Goal: Task Accomplishment & Management: Manage account settings

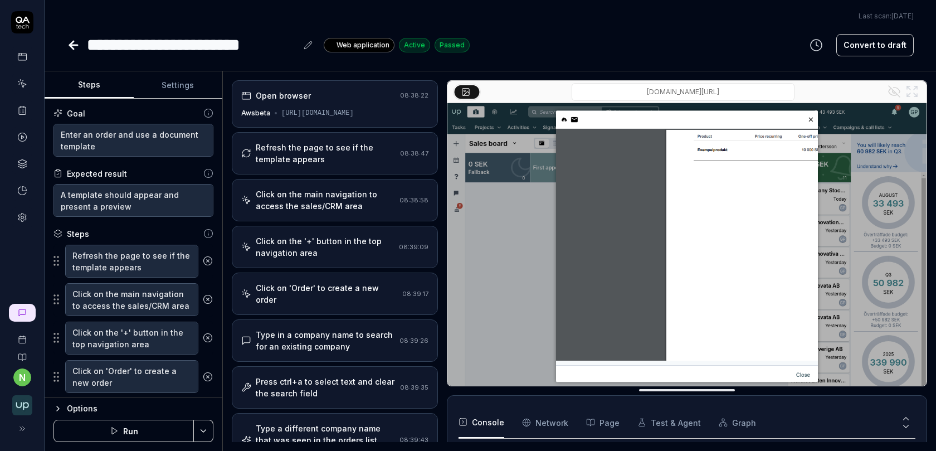
scroll to position [496, 0]
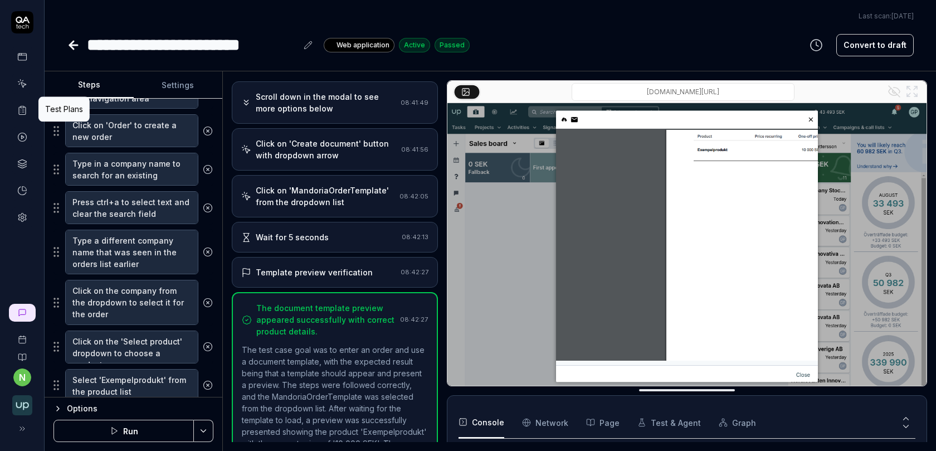
click at [24, 109] on icon at bounding box center [22, 110] width 10 height 10
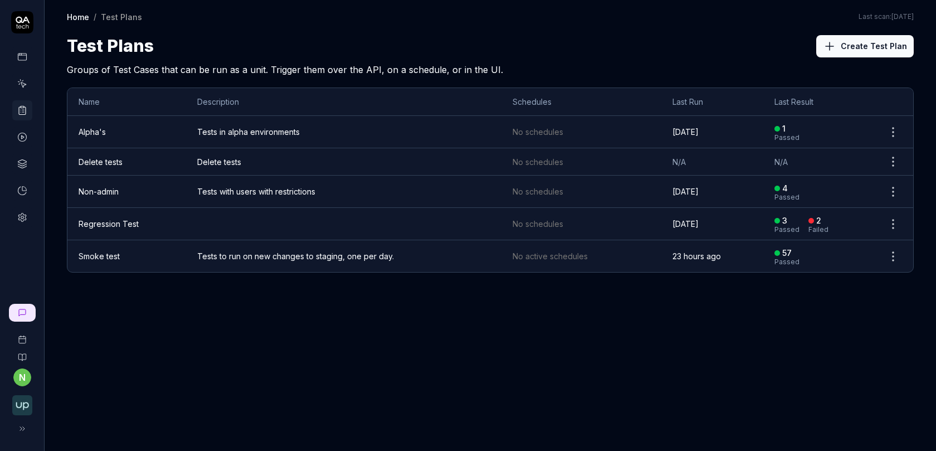
click at [895, 255] on html "n Home / Test Plans Home / Test Plans Last scan: Jun 5 2025 Test Plans Create T…" at bounding box center [468, 232] width 936 height 464
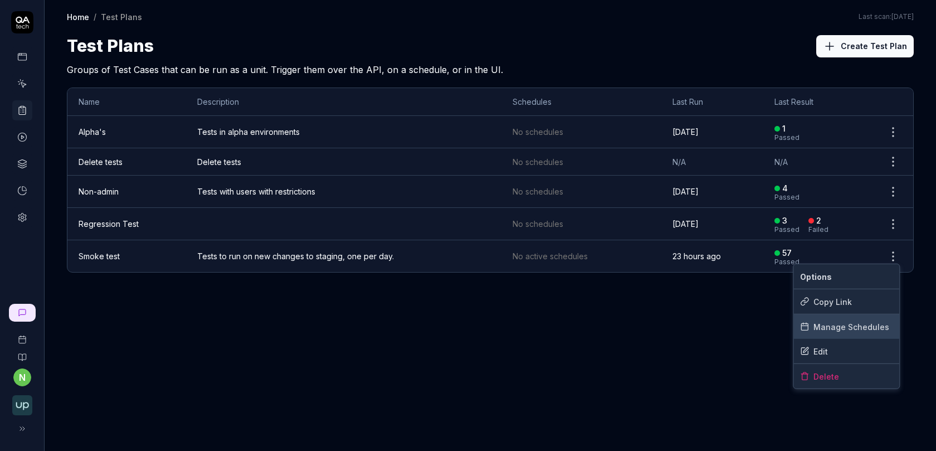
click at [842, 325] on div "Manage Schedules" at bounding box center [846, 326] width 106 height 25
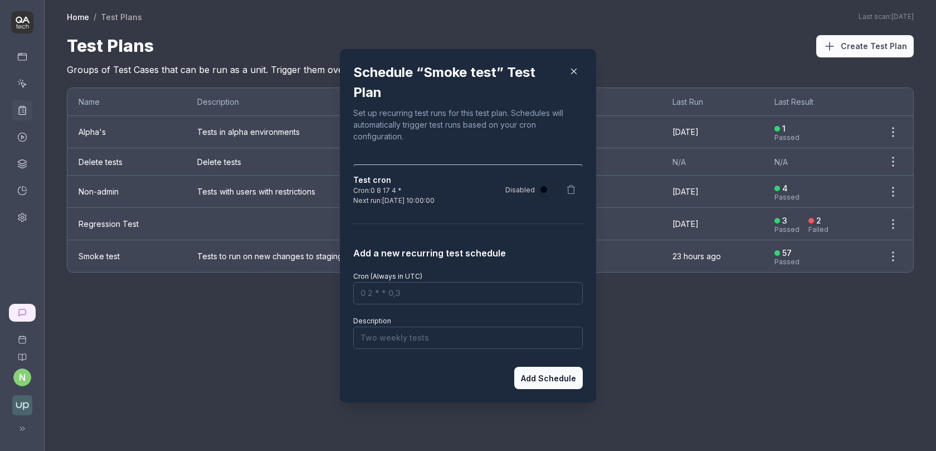
click at [572, 189] on icon at bounding box center [571, 189] width 10 height 10
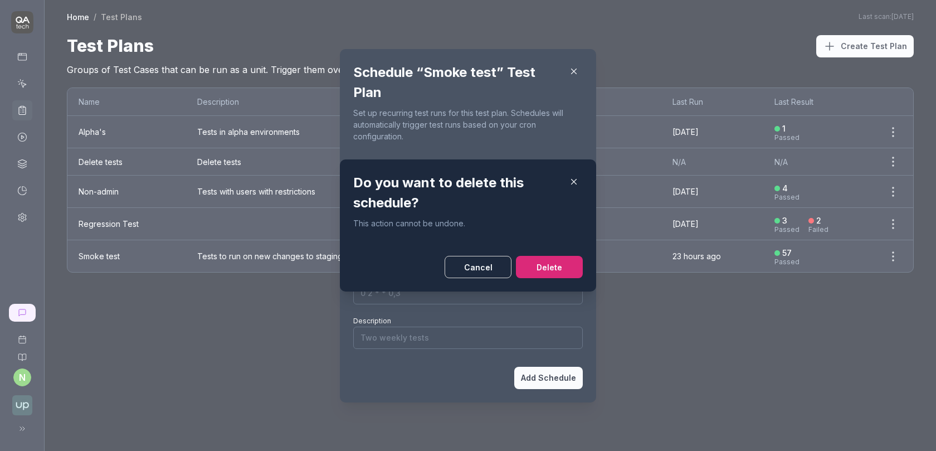
click at [472, 266] on button "Cancel" at bounding box center [478, 267] width 67 height 22
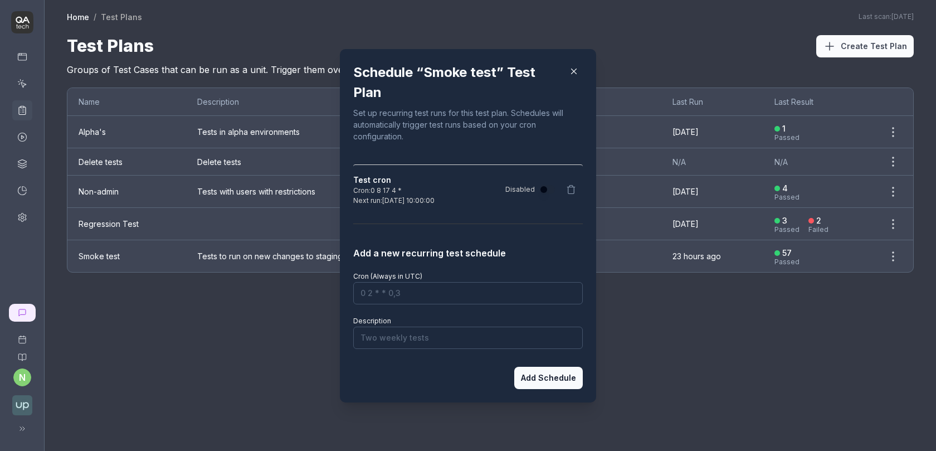
click at [575, 73] on icon "button" at bounding box center [574, 71] width 10 height 10
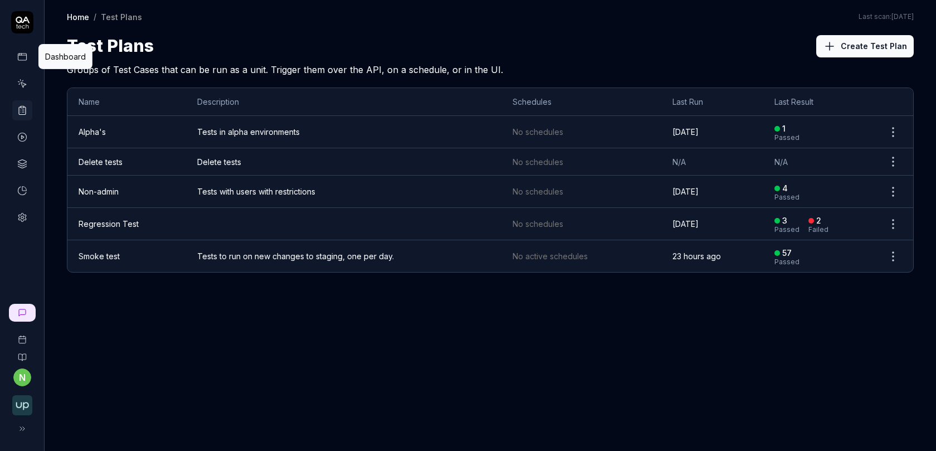
click at [22, 55] on icon at bounding box center [22, 55] width 8 height 0
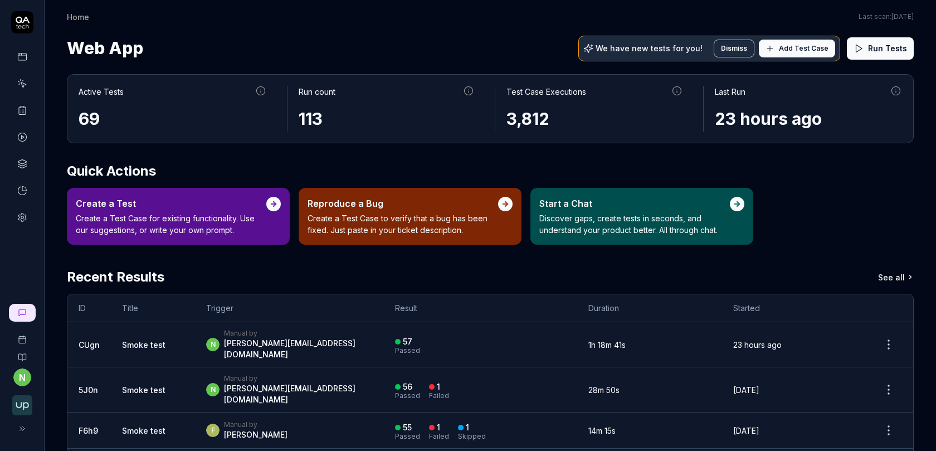
click at [23, 109] on icon at bounding box center [22, 110] width 10 height 10
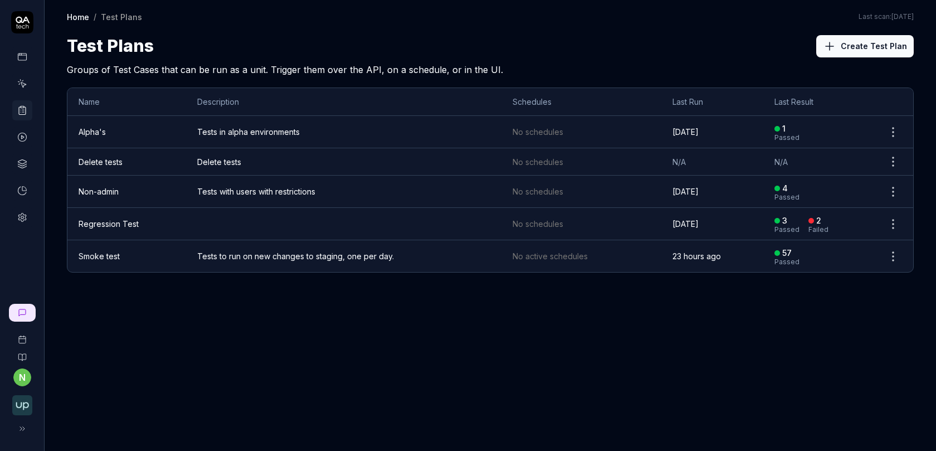
click at [111, 255] on link "Smoke test" at bounding box center [99, 255] width 41 height 9
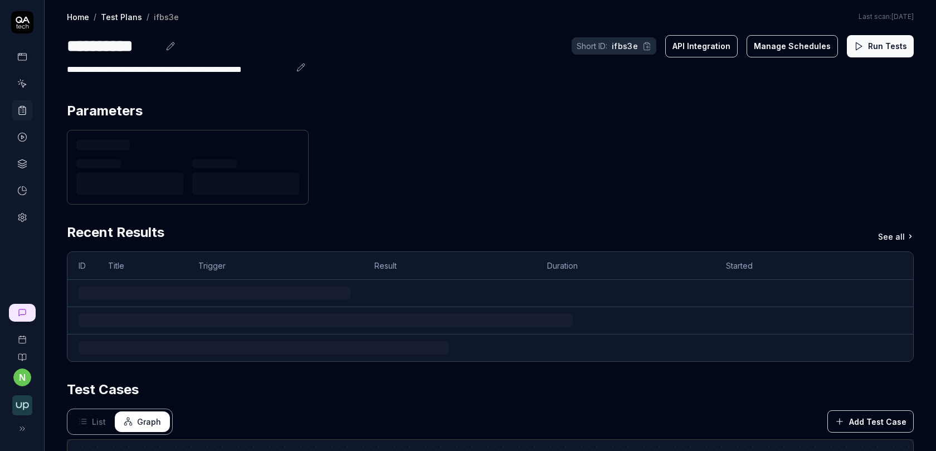
scroll to position [3, 0]
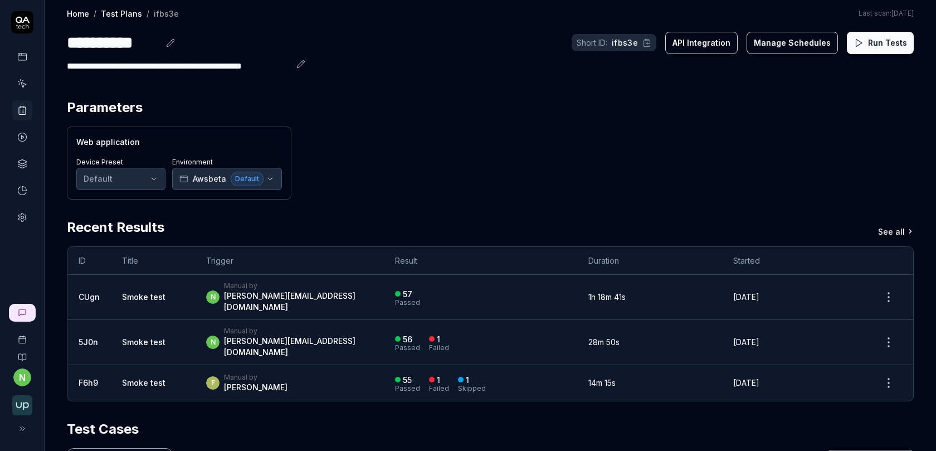
click at [720, 43] on button "API Integration" at bounding box center [701, 43] width 72 height 22
click at [21, 213] on icon at bounding box center [22, 217] width 10 height 10
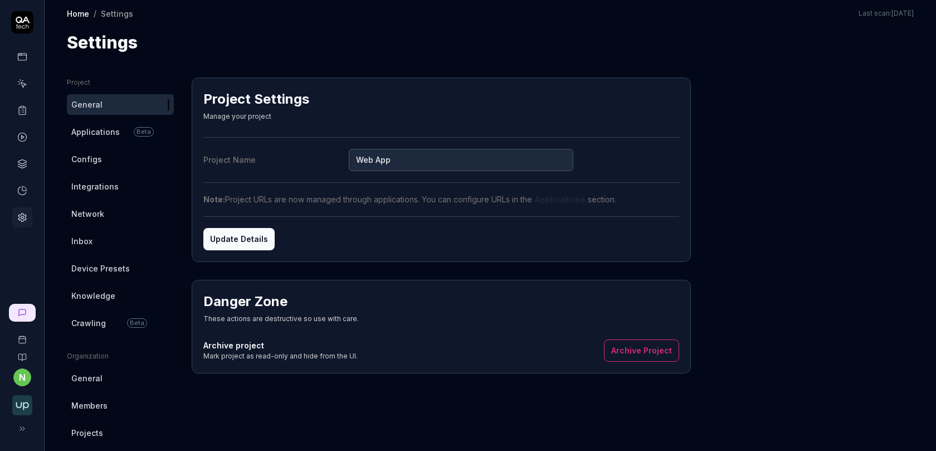
click at [103, 184] on span "Integrations" at bounding box center [94, 186] width 47 height 12
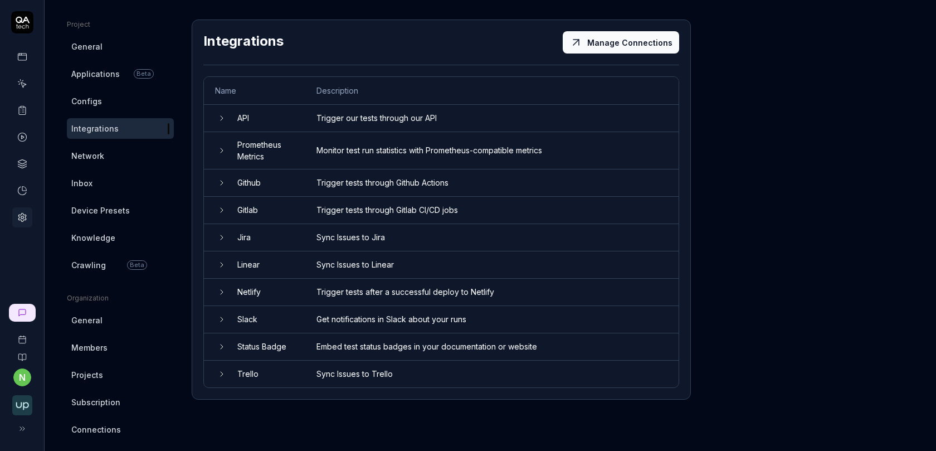
click at [276, 314] on td "Slack" at bounding box center [265, 319] width 79 height 27
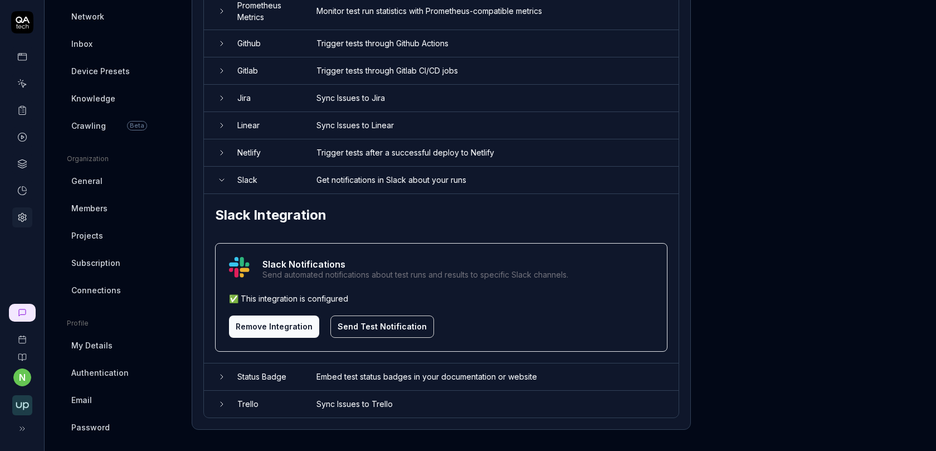
scroll to position [202, 0]
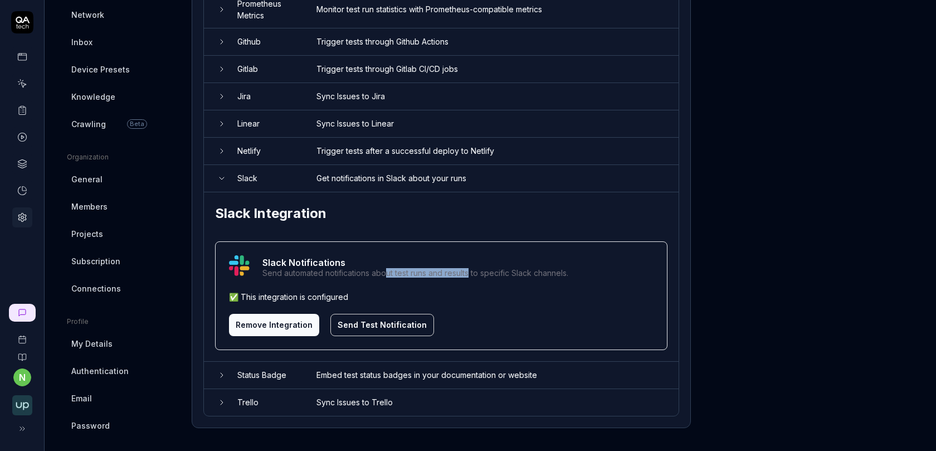
drag, startPoint x: 386, startPoint y: 271, endPoint x: 471, endPoint y: 271, distance: 84.7
click at [471, 271] on div "Send automated notifications about test runs and results to specific Slack chan…" at bounding box center [415, 273] width 306 height 8
drag, startPoint x: 543, startPoint y: 270, endPoint x: 377, endPoint y: 268, distance: 165.4
click at [377, 269] on div "Send automated notifications about test runs and results to specific Slack chan…" at bounding box center [415, 273] width 306 height 8
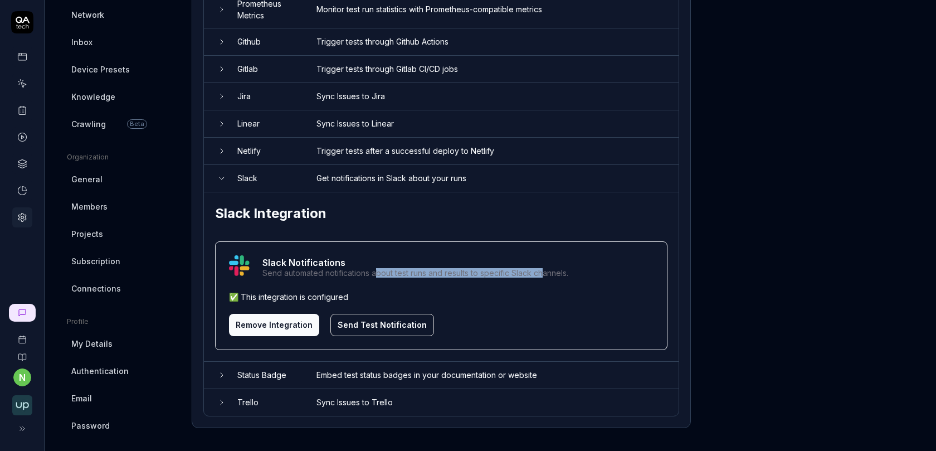
click at [374, 269] on div "Send automated notifications about test runs and results to specific Slack chan…" at bounding box center [415, 273] width 306 height 8
click at [372, 322] on button "Send Test Notification" at bounding box center [382, 325] width 104 height 22
click at [276, 319] on button "Remove Integration" at bounding box center [274, 325] width 90 height 22
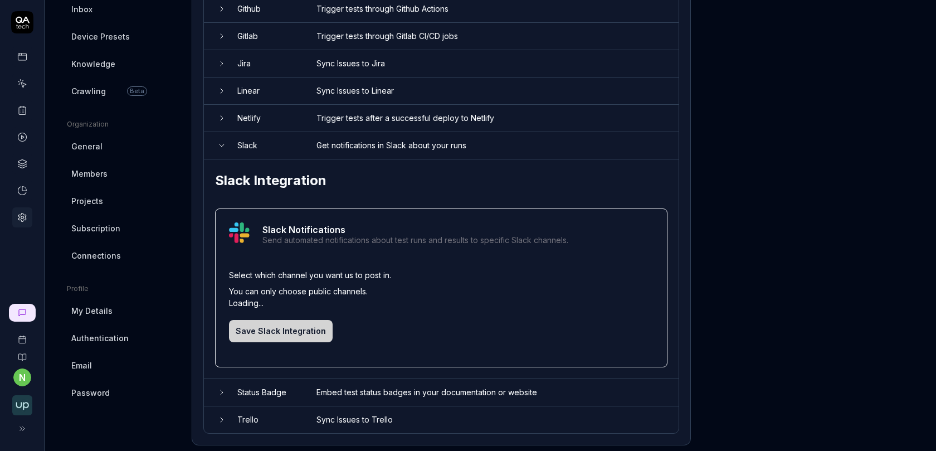
scroll to position [236, 0]
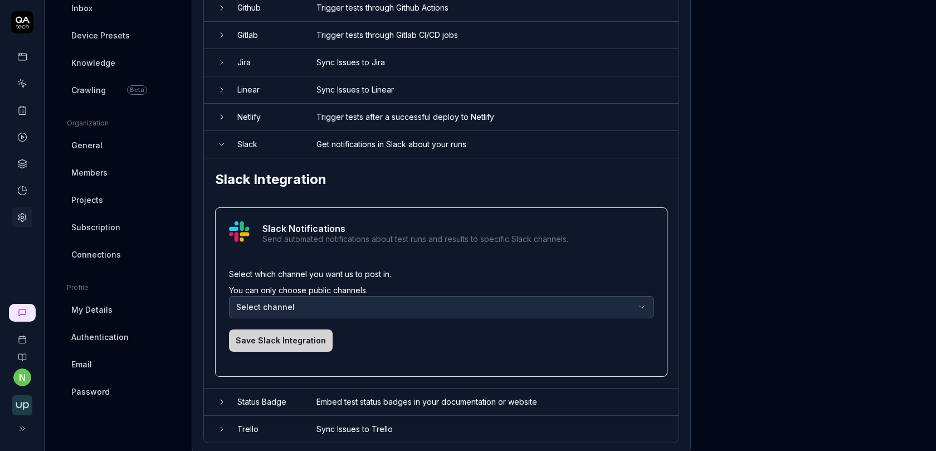
click at [277, 306] on body "n Home / Settings Home / Settings Last scan: Jun 5 2025 Settings Project Genera…" at bounding box center [468, 232] width 936 height 464
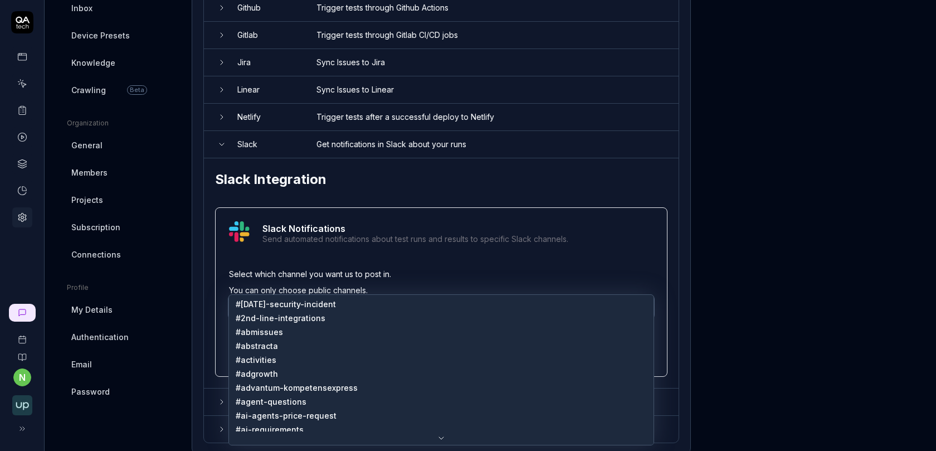
click at [350, 271] on html "n Home / Settings Home / Settings Last scan: Jun 5 2025 Settings Project Genera…" at bounding box center [468, 232] width 936 height 464
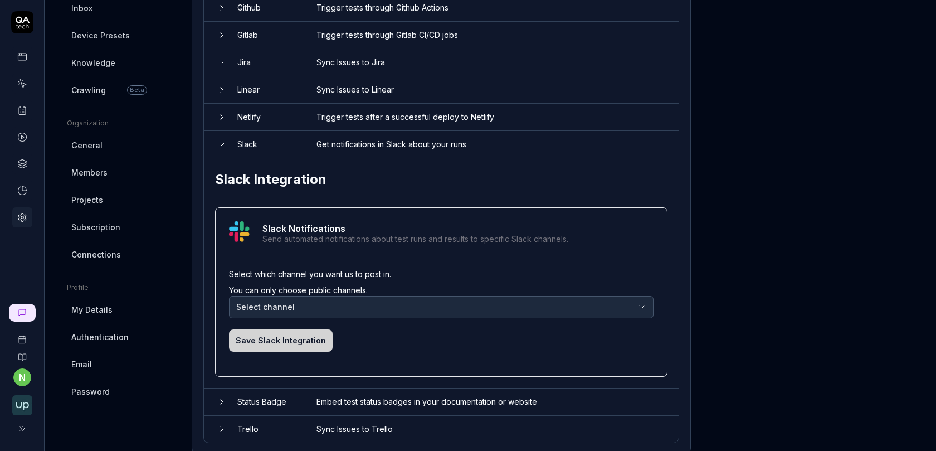
click at [334, 300] on body "n Home / Settings Home / Settings Last scan: Jun 5 2025 Settings Project Genera…" at bounding box center [468, 232] width 936 height 464
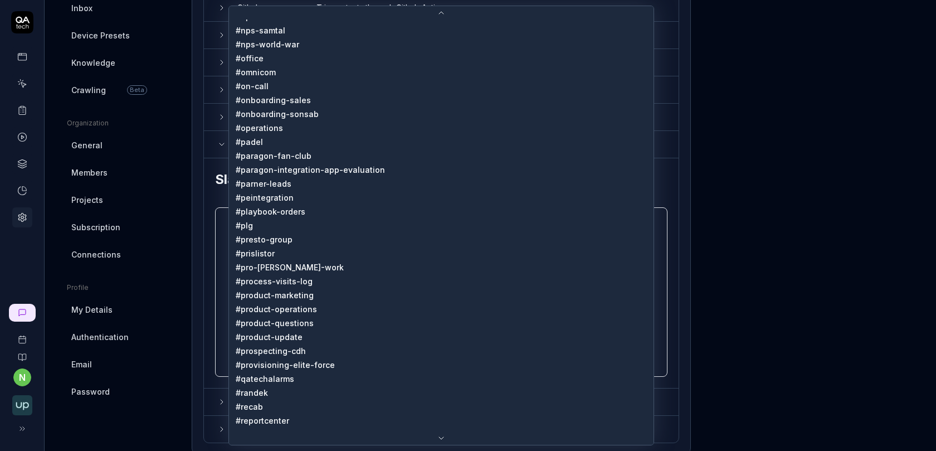
scroll to position [1613, 0]
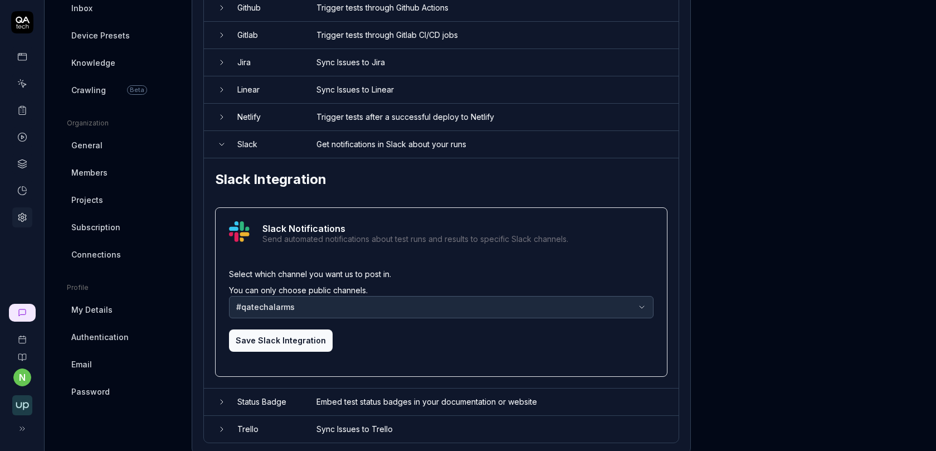
click at [340, 300] on body "n Home / Settings Home / Settings Last scan: Jun 5 2025 Settings Project Genera…" at bounding box center [468, 232] width 936 height 464
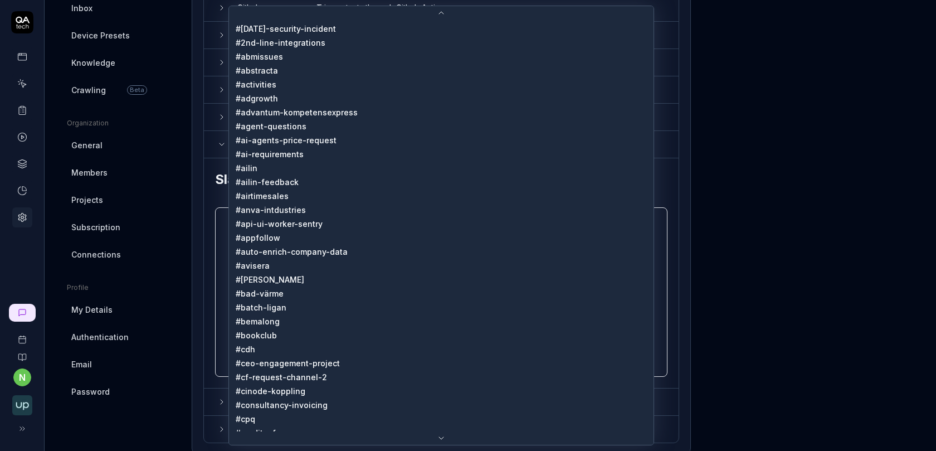
scroll to position [1687, 0]
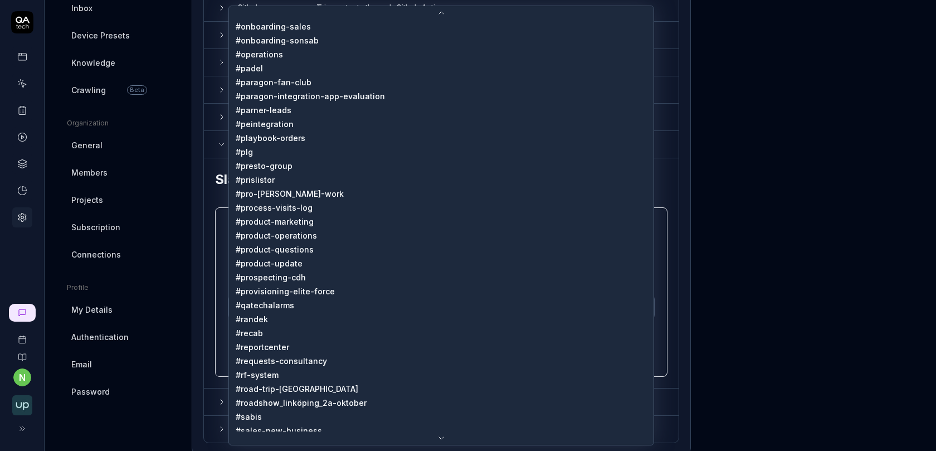
click at [724, 271] on html "n Home / Settings Home / Settings Last scan: Jun 5 2025 Settings Project Genera…" at bounding box center [468, 232] width 936 height 464
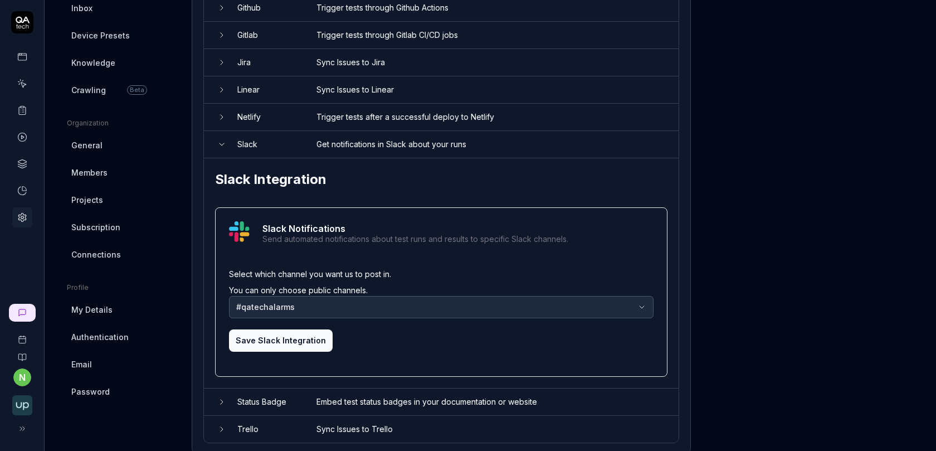
click at [281, 339] on button "Save Slack Integration" at bounding box center [281, 340] width 104 height 22
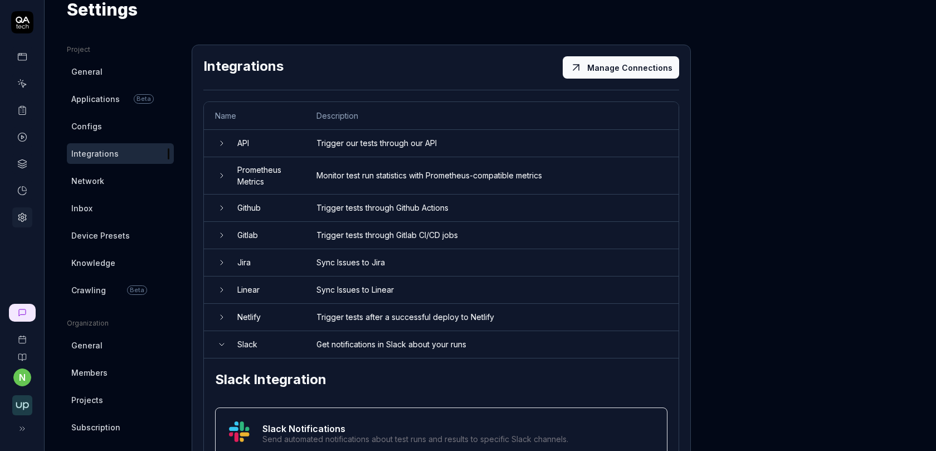
scroll to position [0, 0]
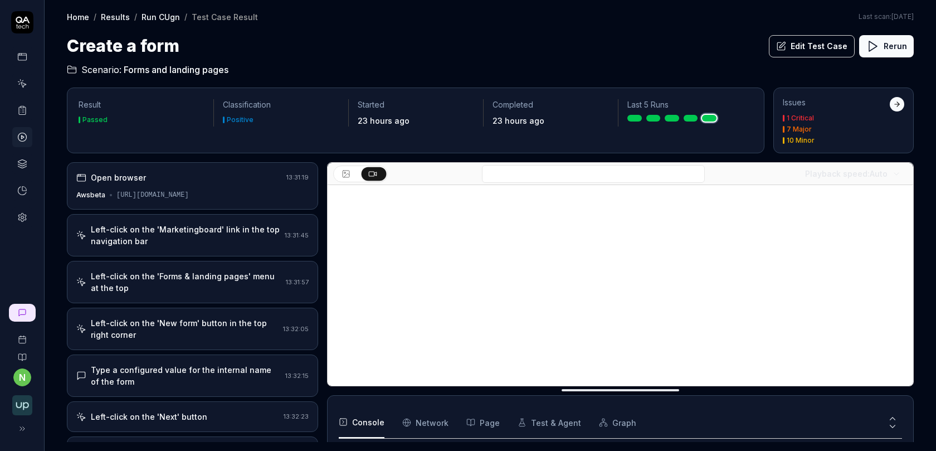
scroll to position [241, 0]
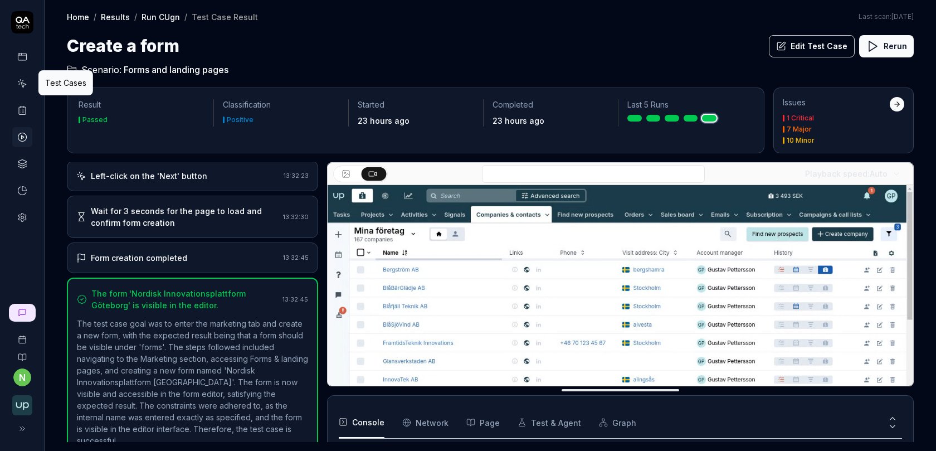
click at [25, 85] on icon at bounding box center [22, 84] width 10 height 10
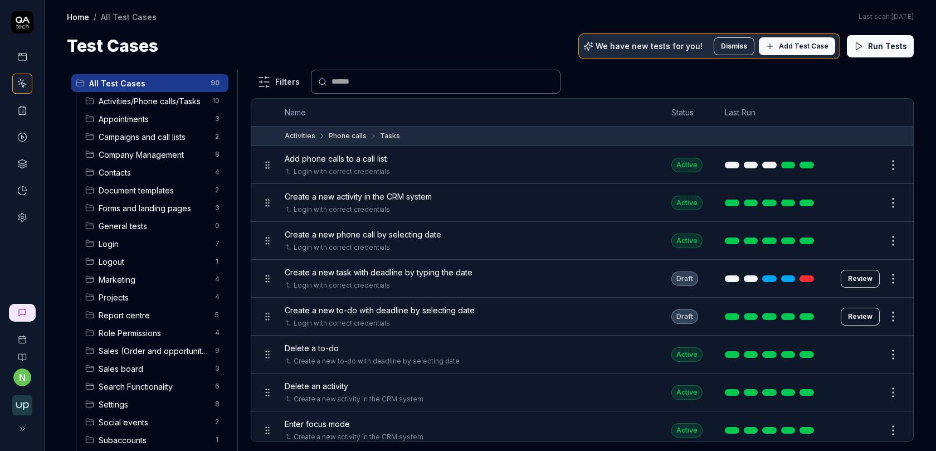
click at [162, 196] on div "Document templates 2" at bounding box center [155, 190] width 148 height 18
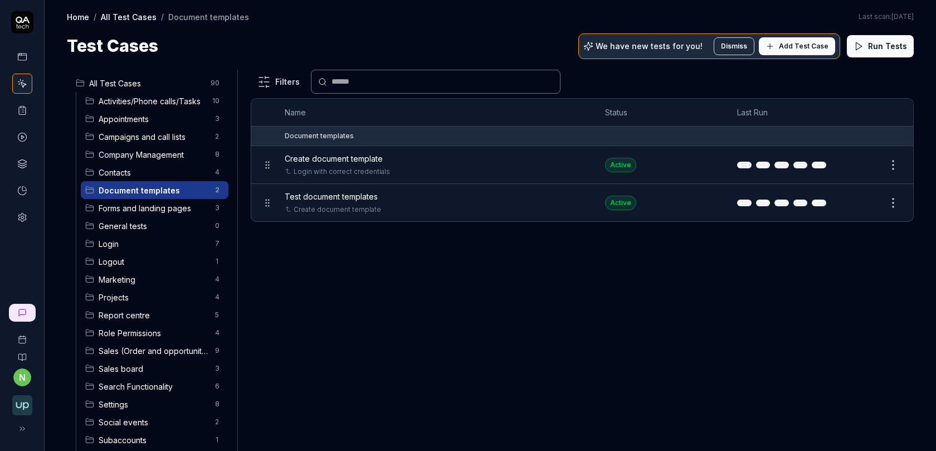
click at [356, 155] on span "Create document template" at bounding box center [334, 159] width 98 height 12
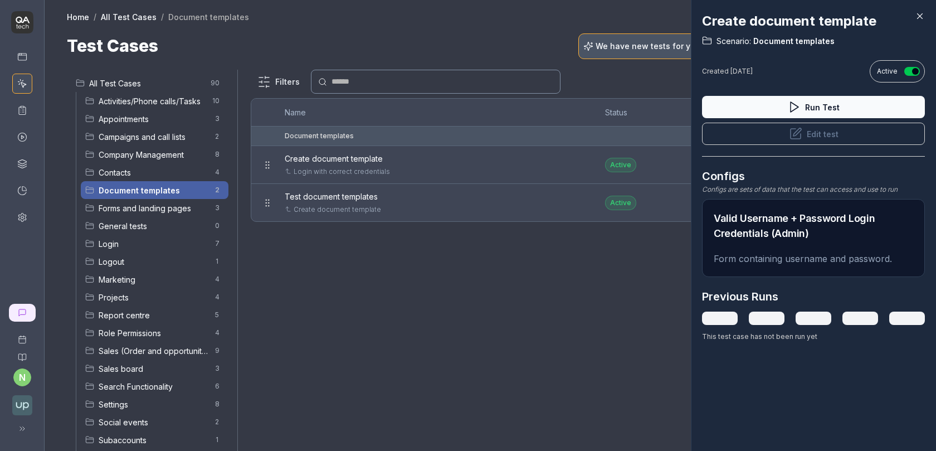
click at [480, 255] on div at bounding box center [468, 225] width 936 height 451
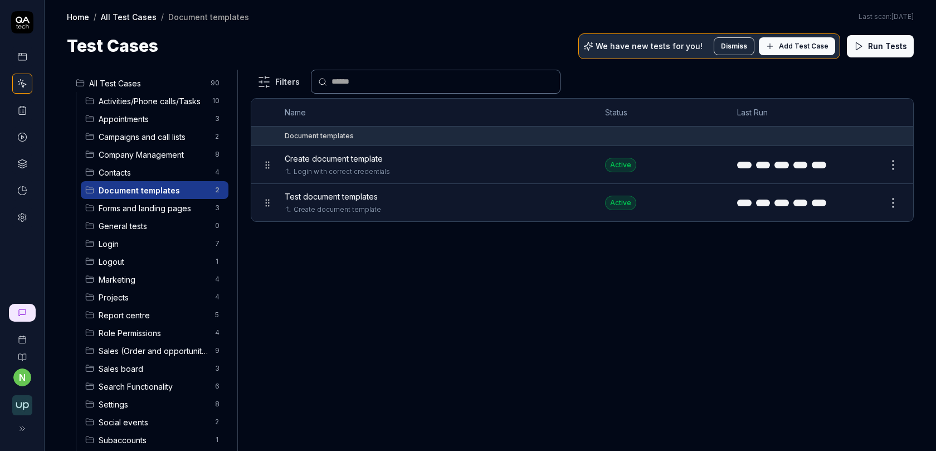
click at [344, 198] on span "Test document templates" at bounding box center [331, 197] width 93 height 12
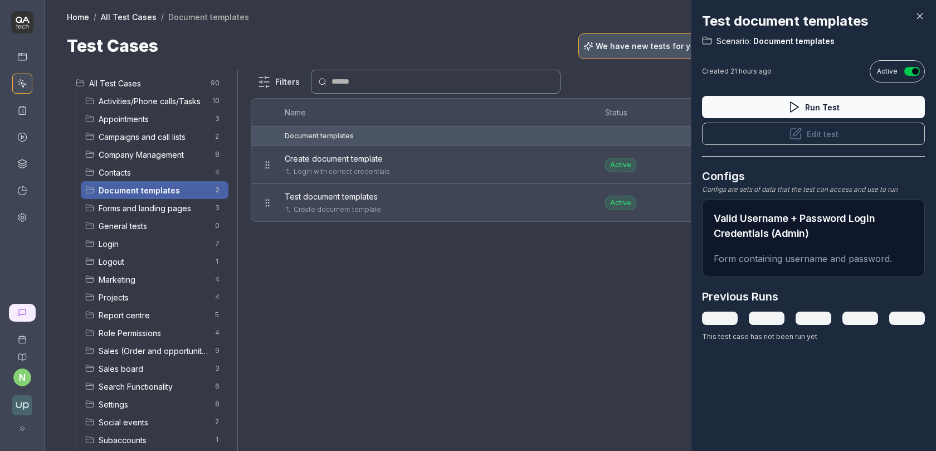
click at [824, 140] on button "Edit test" at bounding box center [813, 134] width 223 height 22
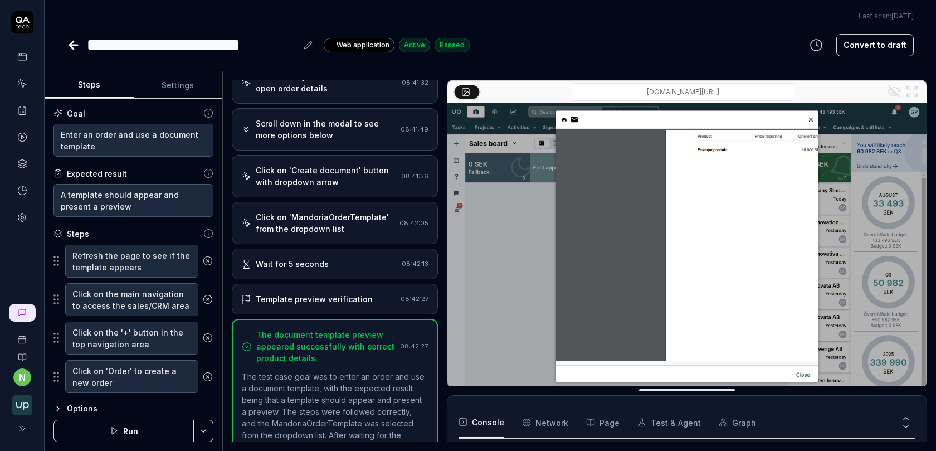
scroll to position [761, 0]
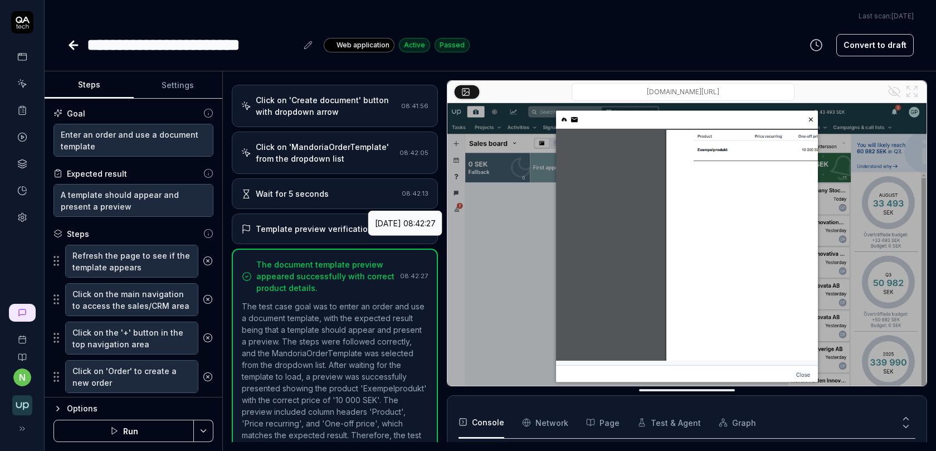
scroll to position [496, 0]
click at [339, 213] on div "Template preview verification 08:42:27" at bounding box center [335, 228] width 206 height 31
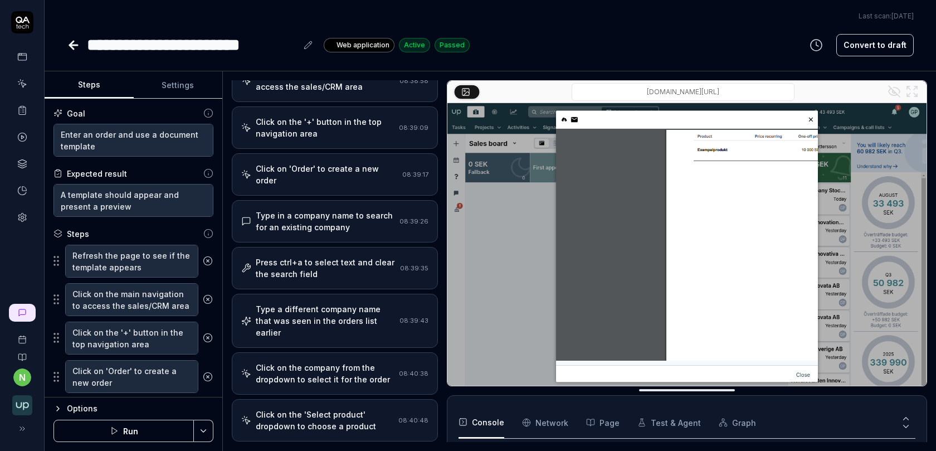
scroll to position [0, 0]
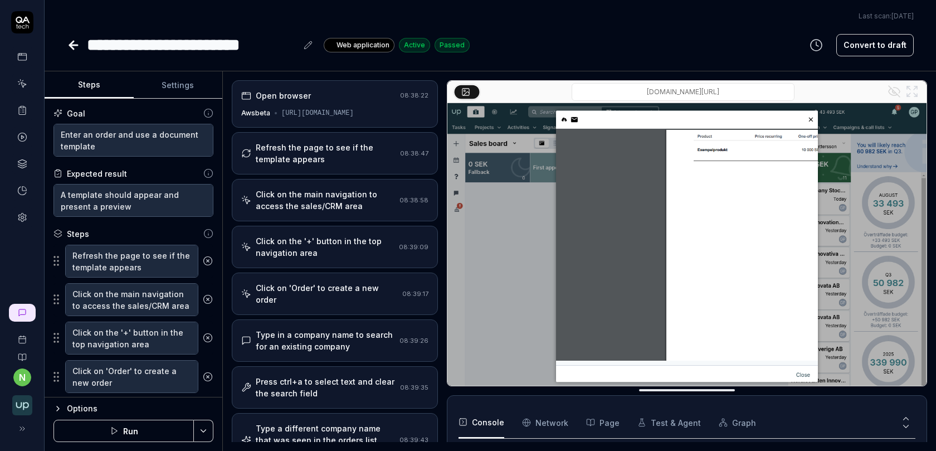
click at [24, 62] on link at bounding box center [22, 57] width 20 height 20
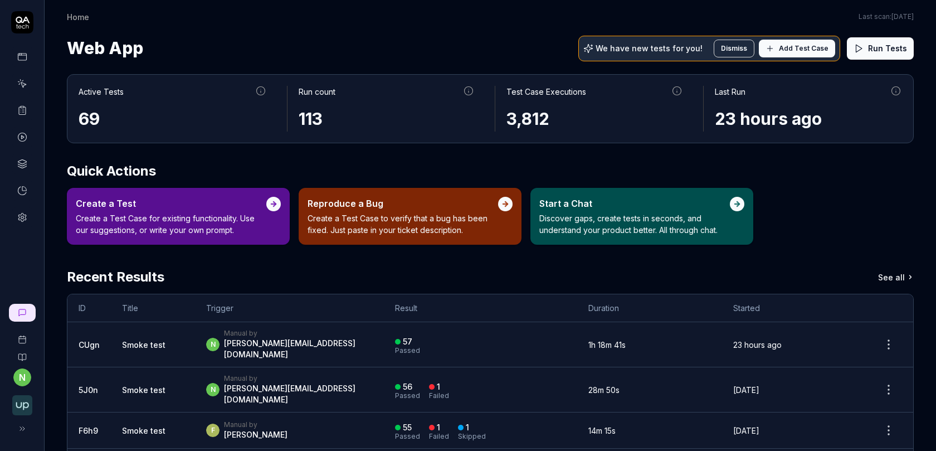
click at [21, 403] on img "button" at bounding box center [22, 405] width 20 height 20
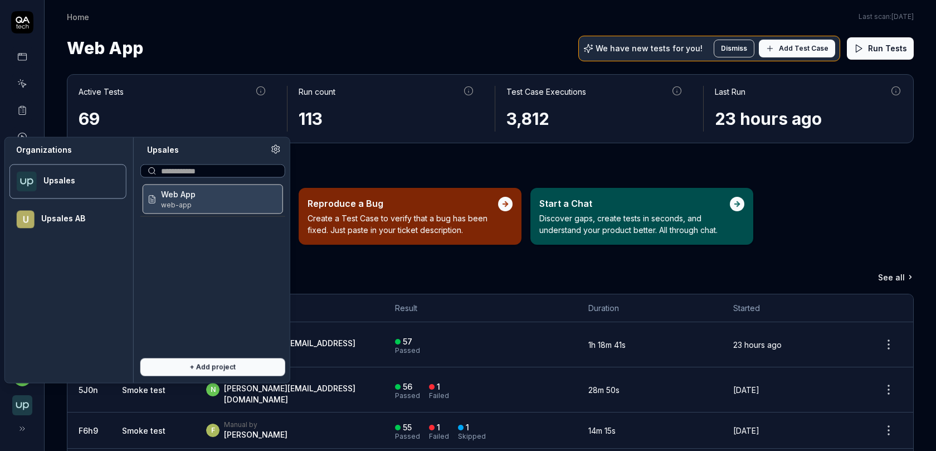
click at [326, 269] on div "Recent Results See all" at bounding box center [490, 277] width 847 height 20
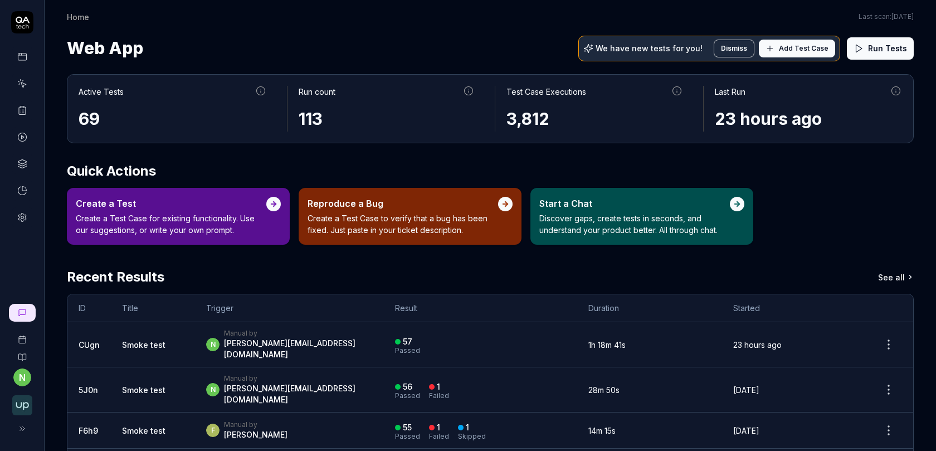
click at [23, 402] on img "button" at bounding box center [22, 405] width 20 height 20
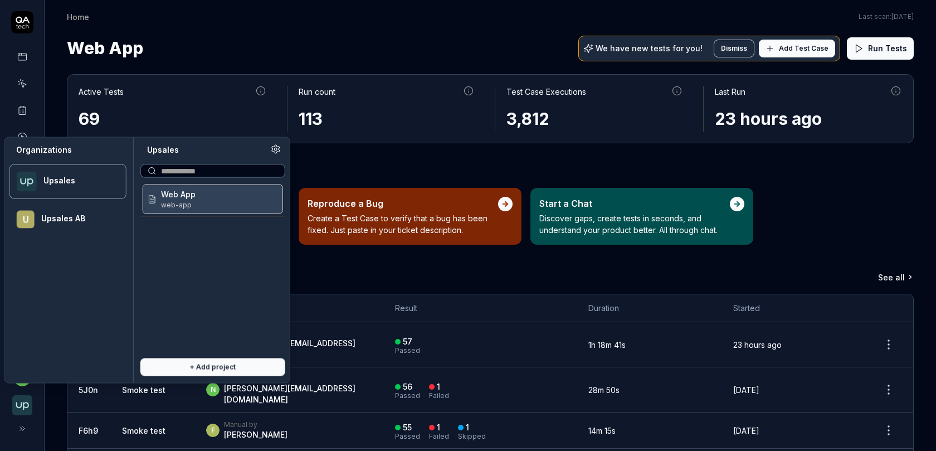
click at [23, 402] on img "button" at bounding box center [22, 405] width 20 height 20
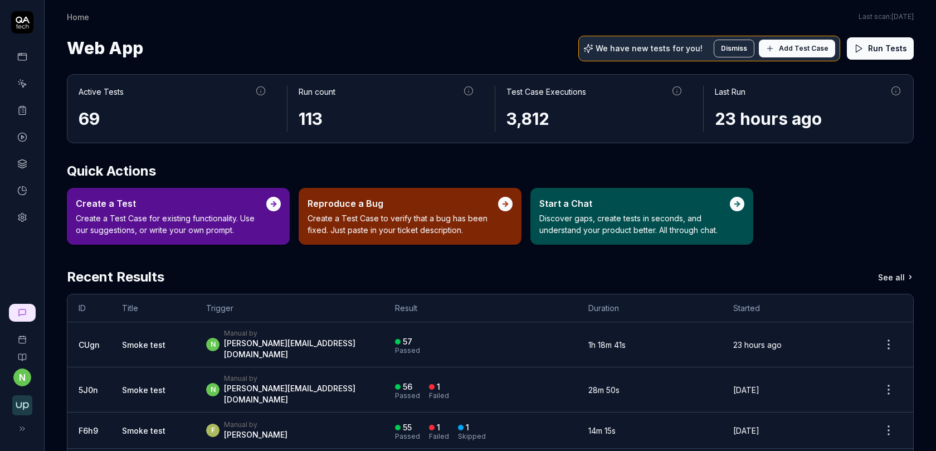
click at [24, 215] on icon at bounding box center [22, 217] width 10 height 10
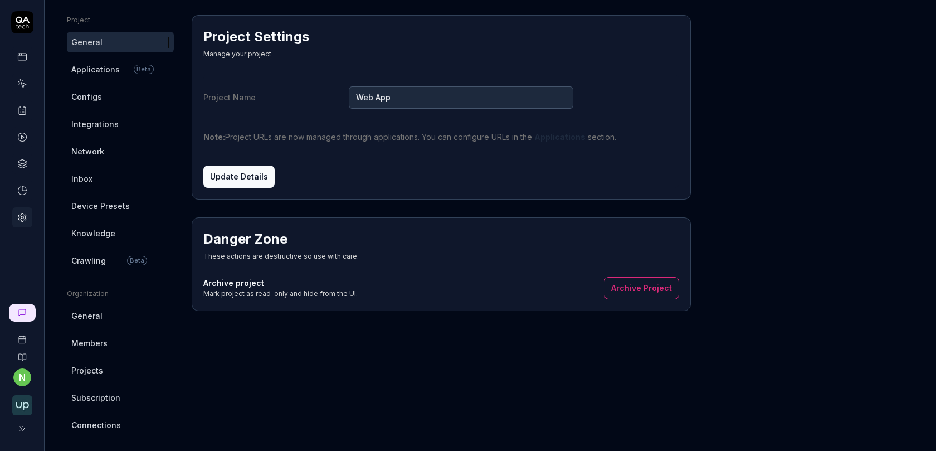
scroll to position [129, 0]
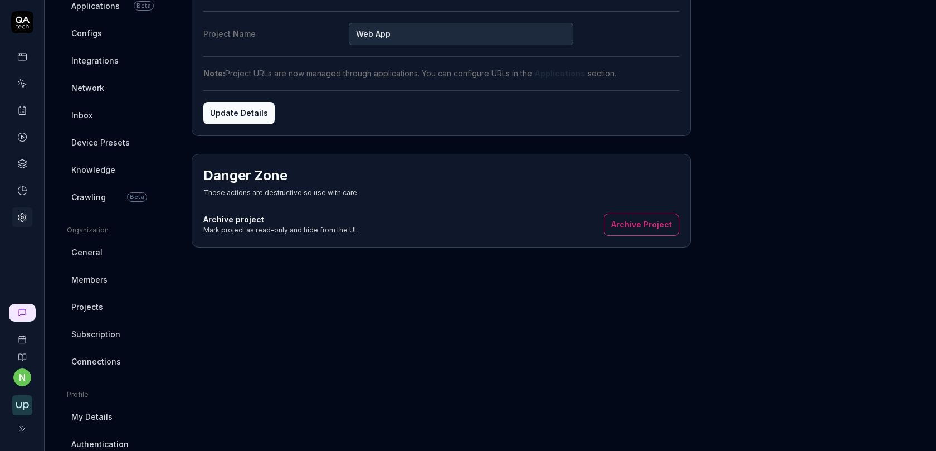
click at [109, 282] on link "Members" at bounding box center [120, 279] width 107 height 21
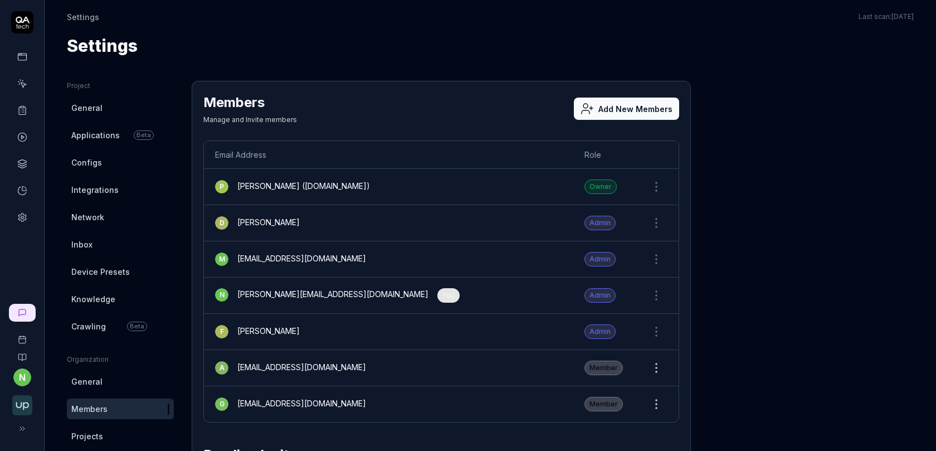
click at [285, 365] on div "[EMAIL_ADDRESS][DOMAIN_NAME]" at bounding box center [301, 367] width 129 height 13
click at [286, 364] on div "[EMAIL_ADDRESS][DOMAIN_NAME]" at bounding box center [301, 367] width 129 height 13
click at [286, 183] on div "[PERSON_NAME] ([DOMAIN_NAME])" at bounding box center [303, 186] width 133 height 13
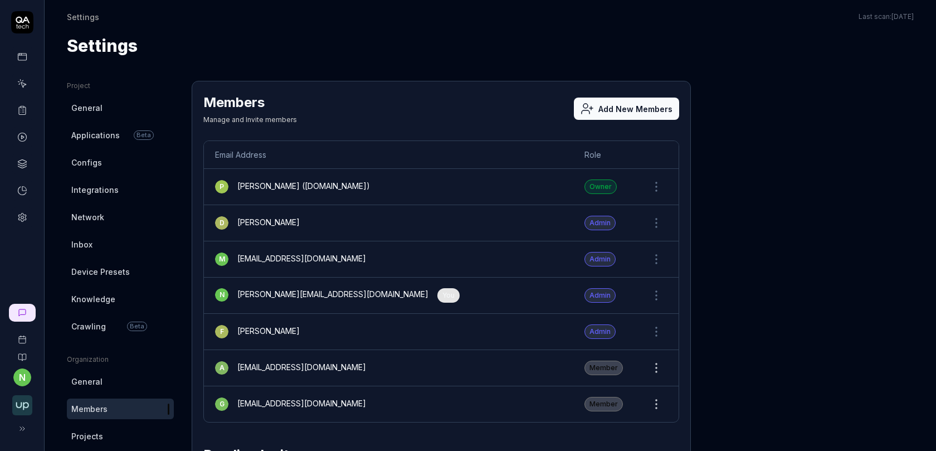
click at [286, 185] on div "[PERSON_NAME] ([DOMAIN_NAME])" at bounding box center [303, 186] width 133 height 13
click at [299, 197] on td "P [PERSON_NAME] ([DOMAIN_NAME])" at bounding box center [388, 187] width 369 height 36
click at [285, 182] on div "[PERSON_NAME] ([DOMAIN_NAME])" at bounding box center [303, 186] width 133 height 13
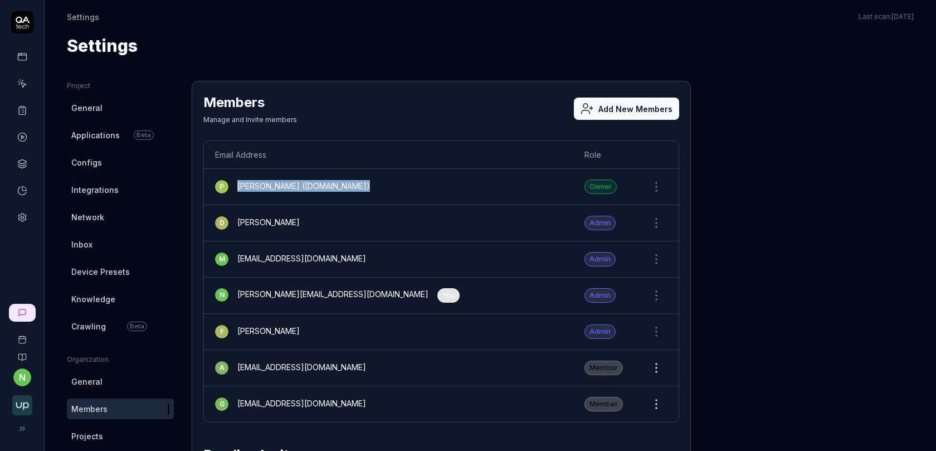
click at [285, 182] on div "[PERSON_NAME] ([DOMAIN_NAME])" at bounding box center [303, 186] width 133 height 13
click at [346, 248] on td "[PERSON_NAME] [PERSON_NAME][EMAIL_ADDRESS][DOMAIN_NAME]" at bounding box center [388, 259] width 369 height 36
click at [334, 253] on div "[EMAIL_ADDRESS][DOMAIN_NAME]" at bounding box center [301, 258] width 129 height 13
click at [340, 253] on div "[PERSON_NAME] [PERSON_NAME][EMAIL_ADDRESS][DOMAIN_NAME]" at bounding box center [388, 258] width 347 height 13
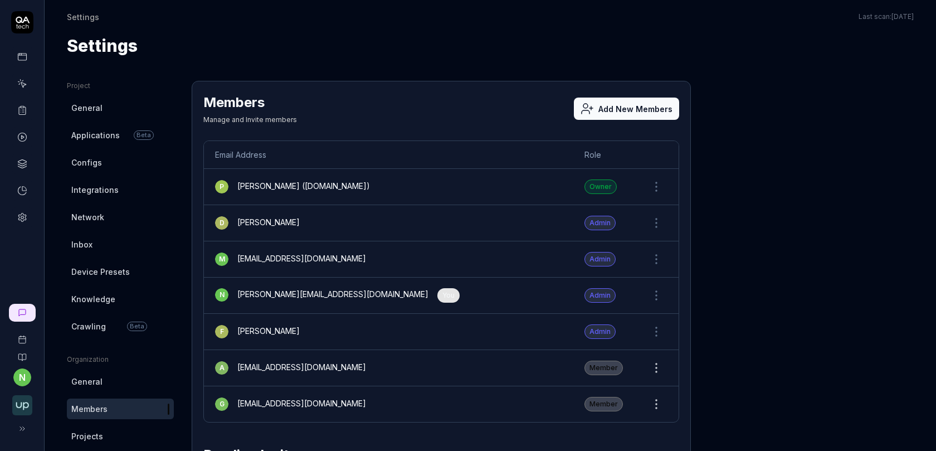
click at [21, 111] on icon at bounding box center [22, 110] width 10 height 10
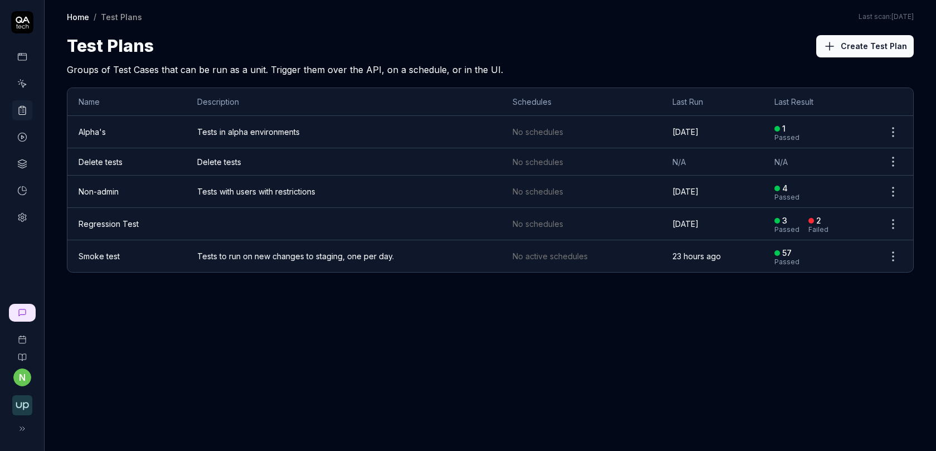
click at [94, 253] on link "Smoke test" at bounding box center [99, 255] width 41 height 9
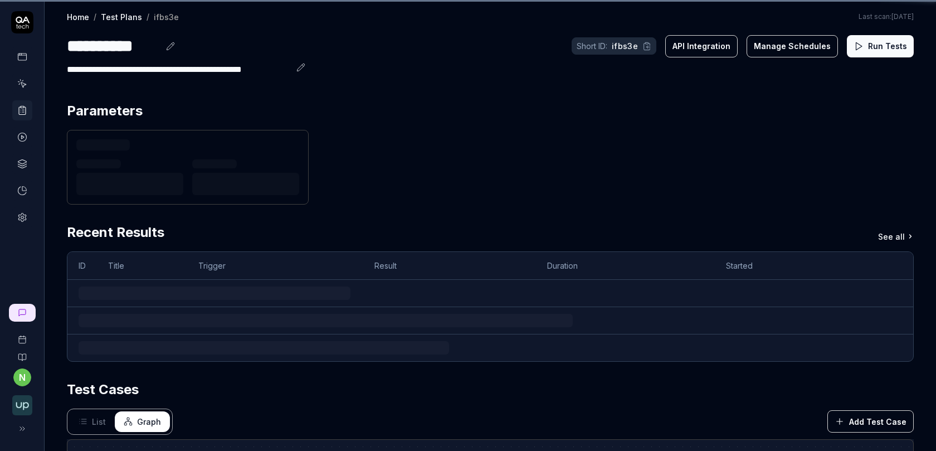
scroll to position [3, 0]
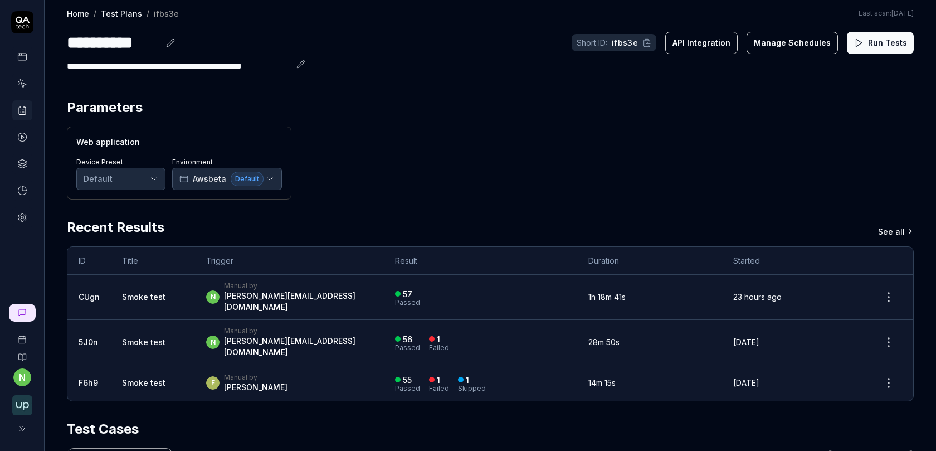
click at [708, 40] on button "API Integration" at bounding box center [701, 43] width 72 height 22
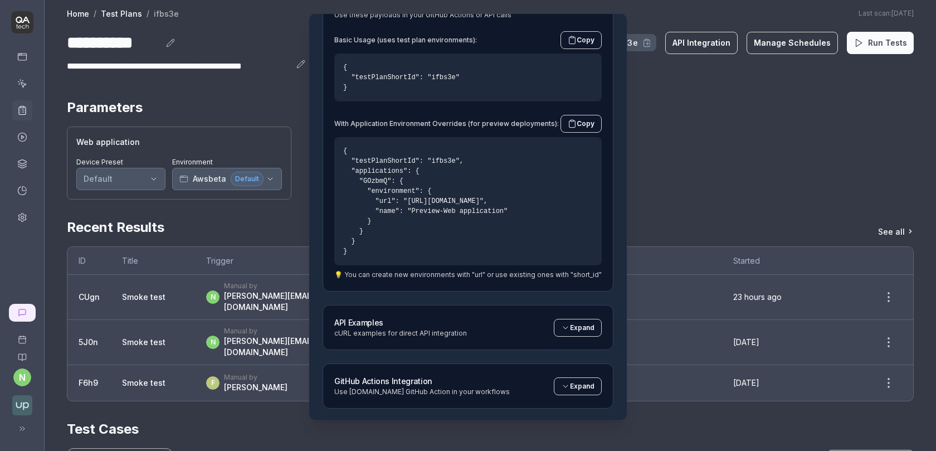
scroll to position [197, 0]
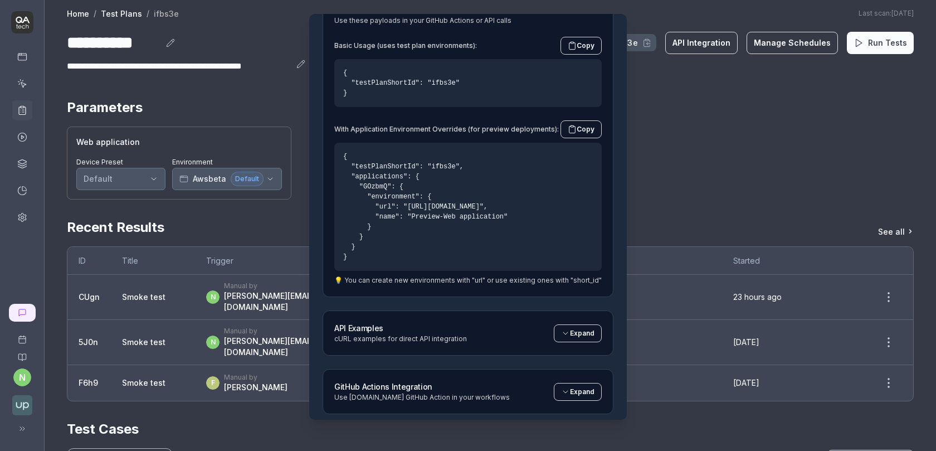
click at [581, 393] on span "Expand" at bounding box center [582, 392] width 25 height 10
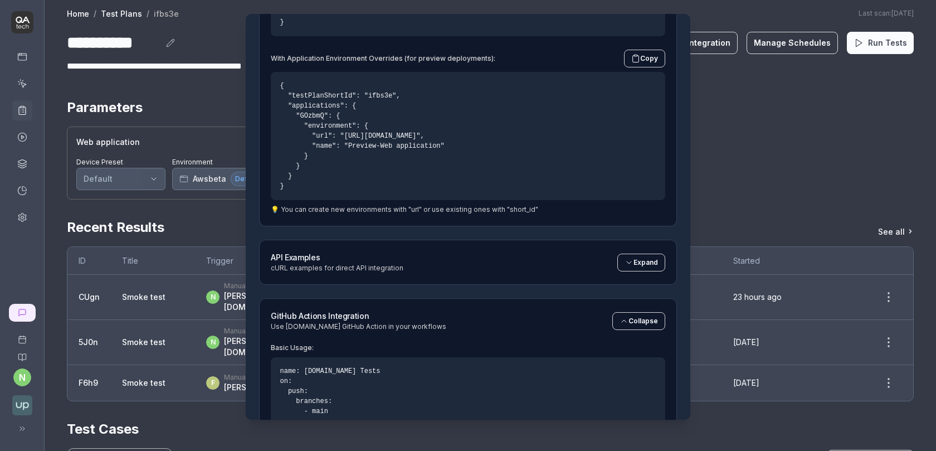
scroll to position [266, 0]
click at [632, 268] on button "Expand" at bounding box center [641, 264] width 48 height 18
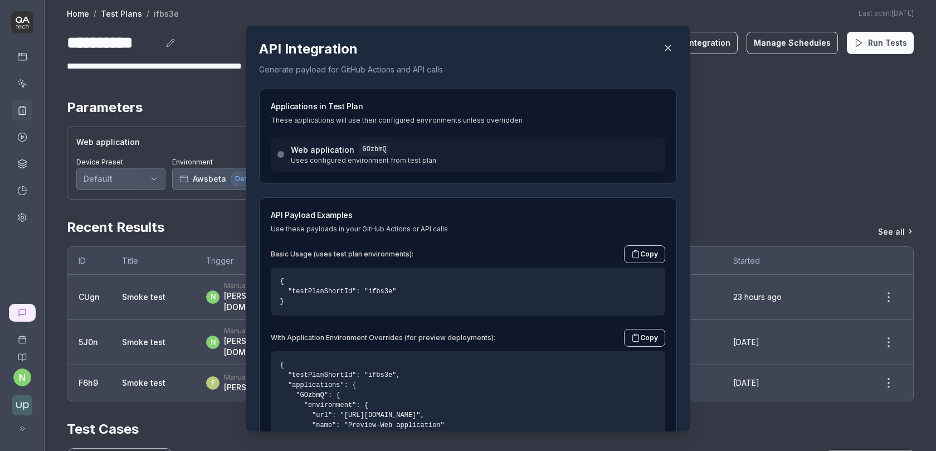
scroll to position [4, 0]
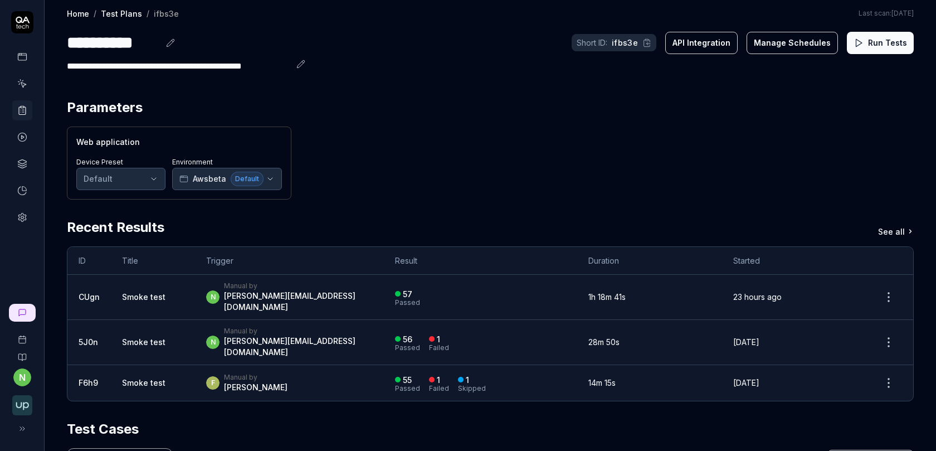
click at [705, 47] on button "API Integration" at bounding box center [701, 43] width 72 height 22
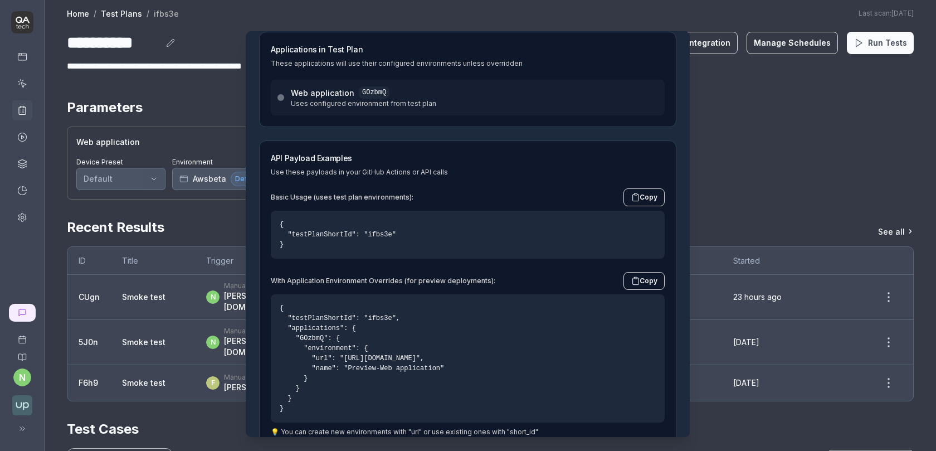
scroll to position [37, 0]
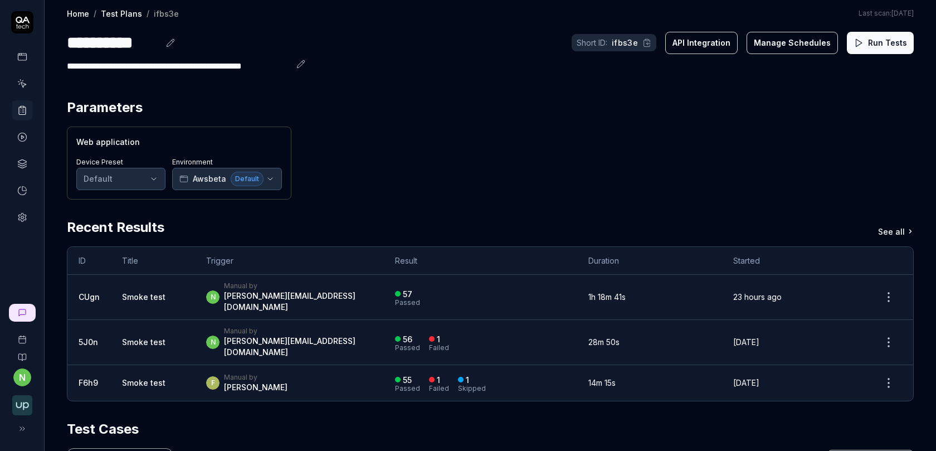
click at [22, 216] on icon at bounding box center [22, 217] width 10 height 10
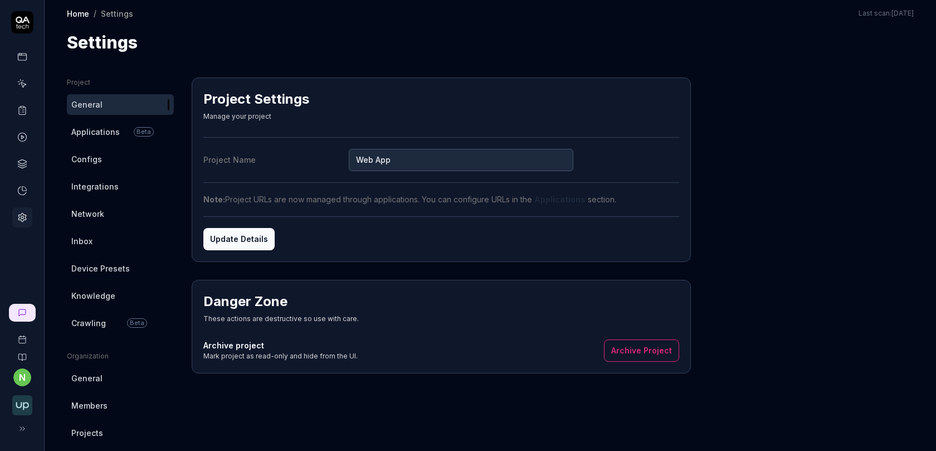
click at [104, 185] on span "Integrations" at bounding box center [94, 186] width 47 height 12
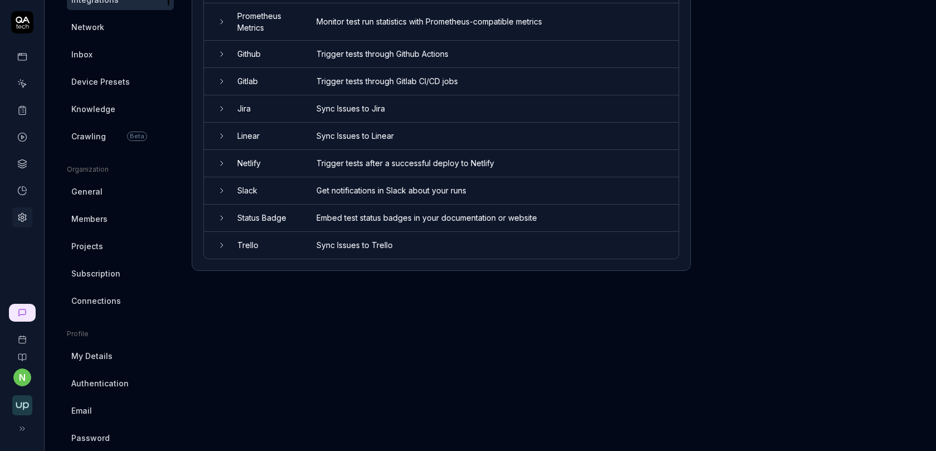
scroll to position [192, 0]
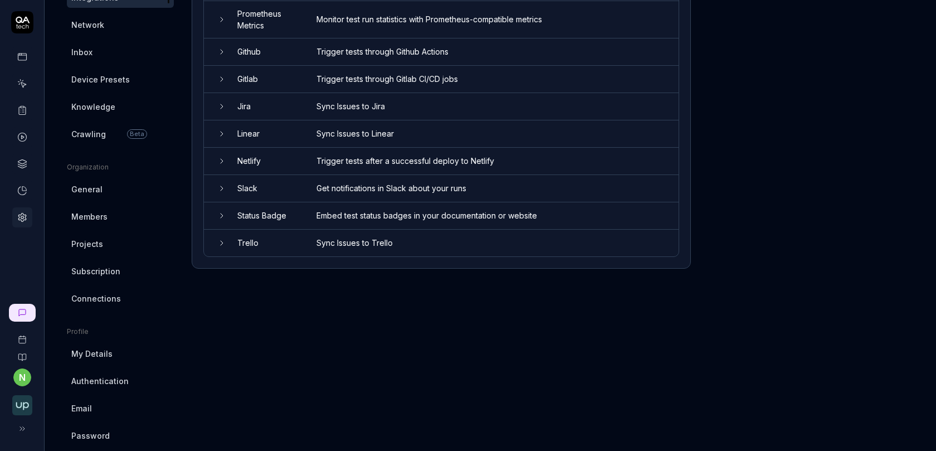
click at [268, 185] on td "Slack" at bounding box center [265, 188] width 79 height 27
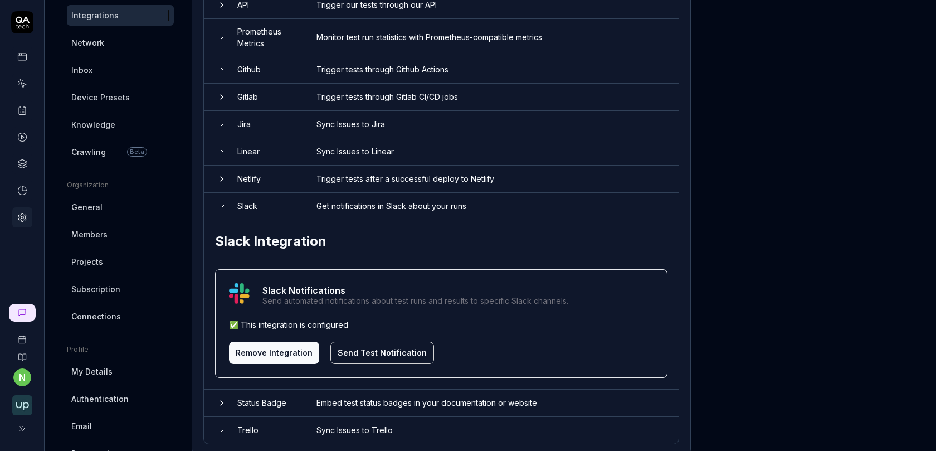
scroll to position [183, 0]
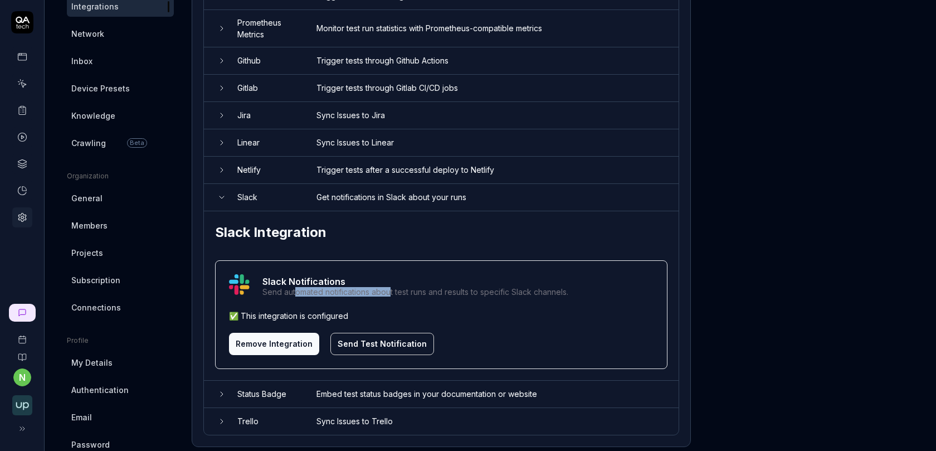
drag, startPoint x: 296, startPoint y: 290, endPoint x: 388, endPoint y: 290, distance: 92.5
click at [388, 290] on div "Send automated notifications about test runs and results to specific Slack chan…" at bounding box center [415, 292] width 306 height 8
click at [390, 290] on div "Send automated notifications about test runs and results to specific Slack chan…" at bounding box center [415, 292] width 306 height 8
drag, startPoint x: 251, startPoint y: 227, endPoint x: 317, endPoint y: 226, distance: 65.7
click at [316, 227] on h2 "Slack Integration" at bounding box center [441, 232] width 452 height 20
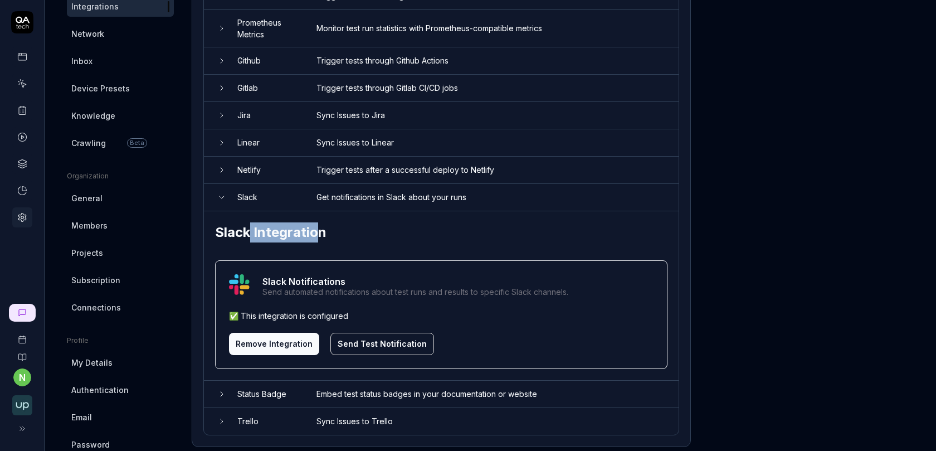
click at [317, 226] on h2 "Slack Integration" at bounding box center [441, 232] width 452 height 20
drag, startPoint x: 324, startPoint y: 226, endPoint x: 228, endPoint y: 226, distance: 95.3
click at [228, 226] on h2 "Slack Integration" at bounding box center [441, 232] width 452 height 20
drag, startPoint x: 376, startPoint y: 197, endPoint x: 416, endPoint y: 196, distance: 40.1
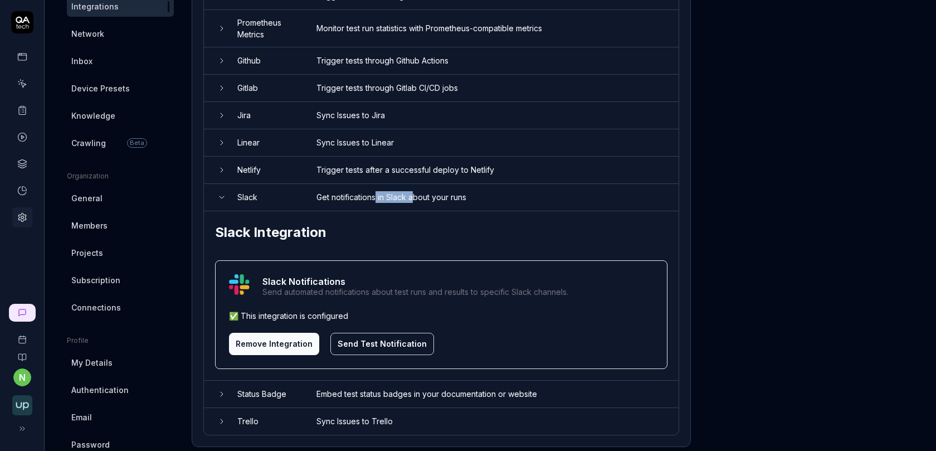
click at [416, 196] on td "Get notifications in Slack about your runs" at bounding box center [491, 197] width 373 height 27
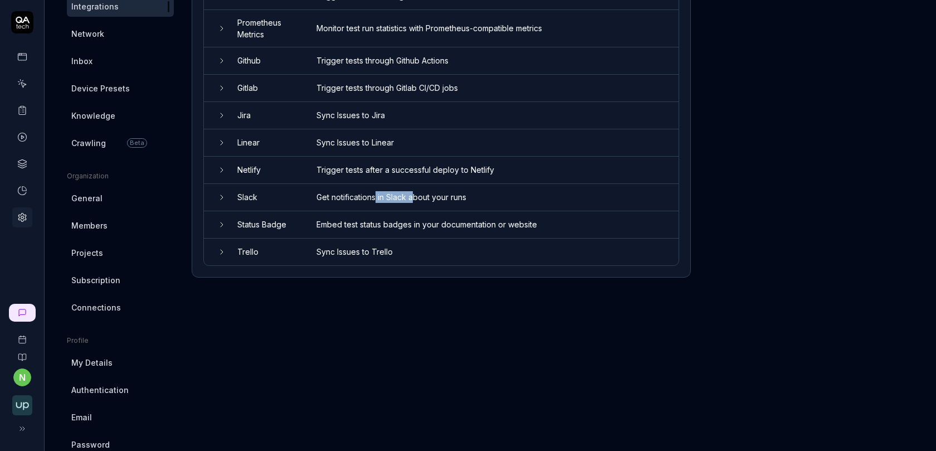
click at [416, 196] on td "Get notifications in Slack about your runs" at bounding box center [491, 197] width 373 height 27
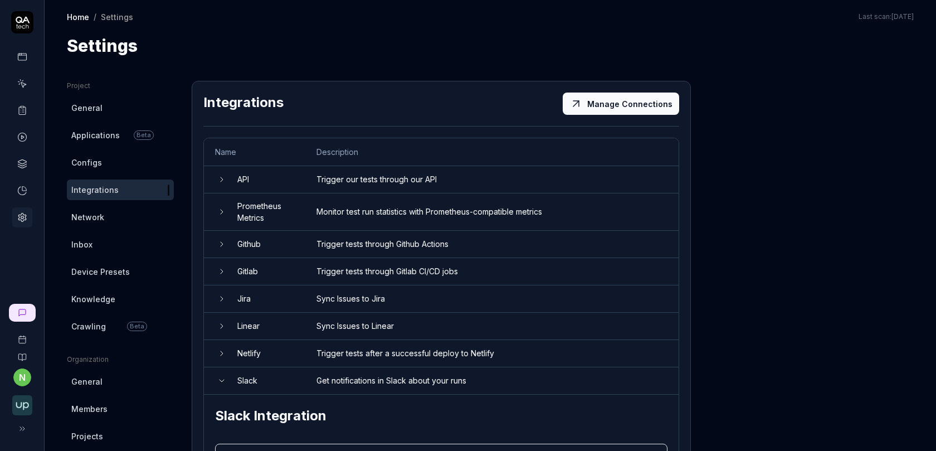
click at [625, 110] on button "Manage Connections" at bounding box center [621, 103] width 116 height 22
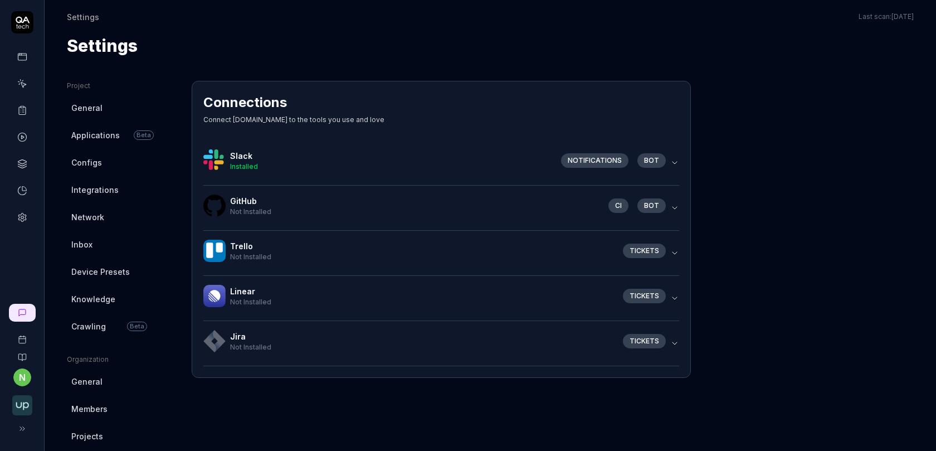
click at [676, 164] on icon "button" at bounding box center [674, 162] width 9 height 9
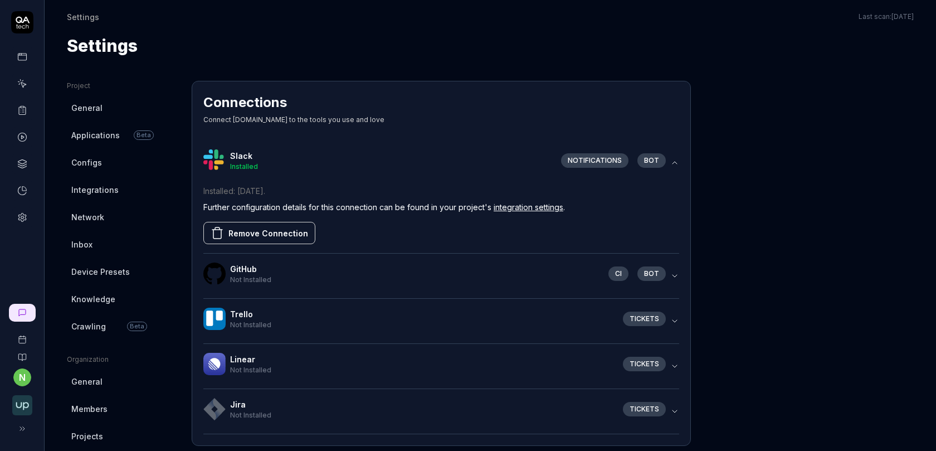
click at [510, 208] on link "integration settings" at bounding box center [529, 206] width 70 height 9
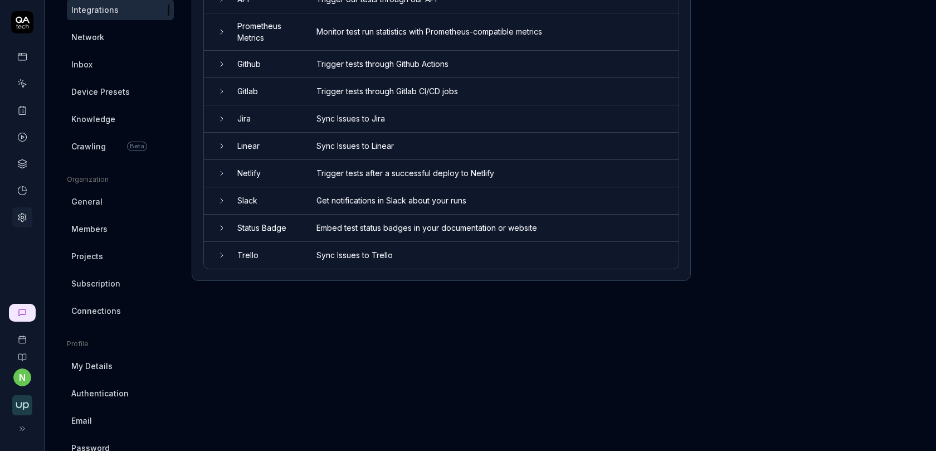
scroll to position [209, 0]
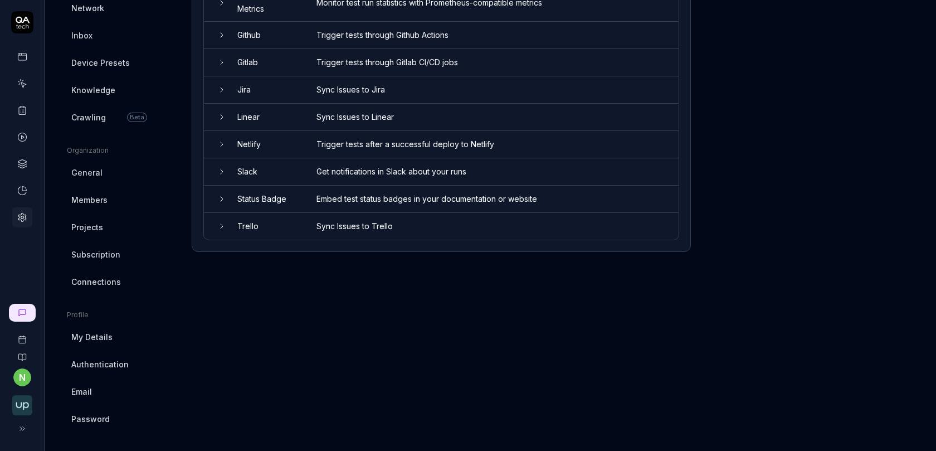
click at [330, 164] on td "Get notifications in Slack about your runs" at bounding box center [491, 171] width 373 height 27
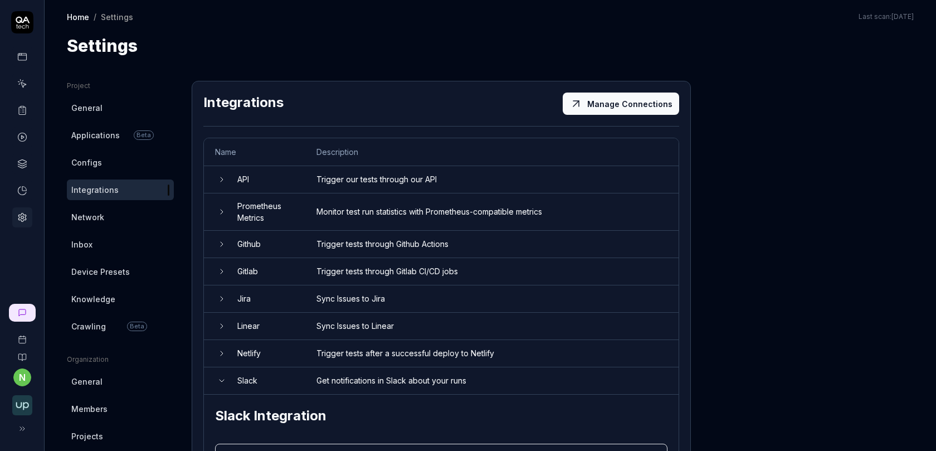
click at [594, 100] on button "Manage Connections" at bounding box center [621, 103] width 116 height 22
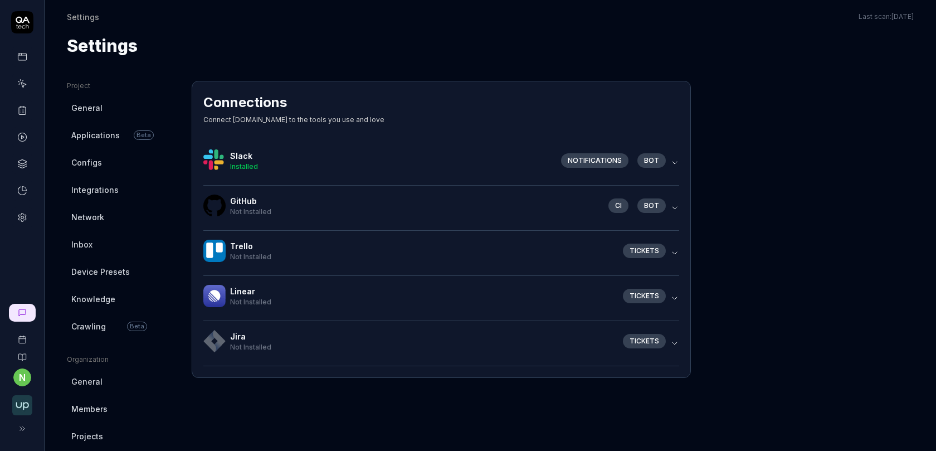
click at [587, 160] on div "Notifications" at bounding box center [594, 160] width 67 height 14
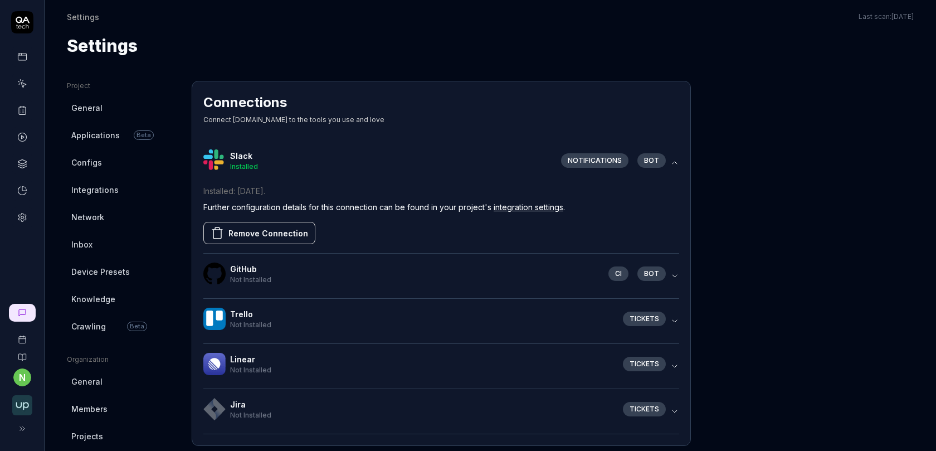
click at [586, 160] on div "Notifications" at bounding box center [594, 160] width 67 height 14
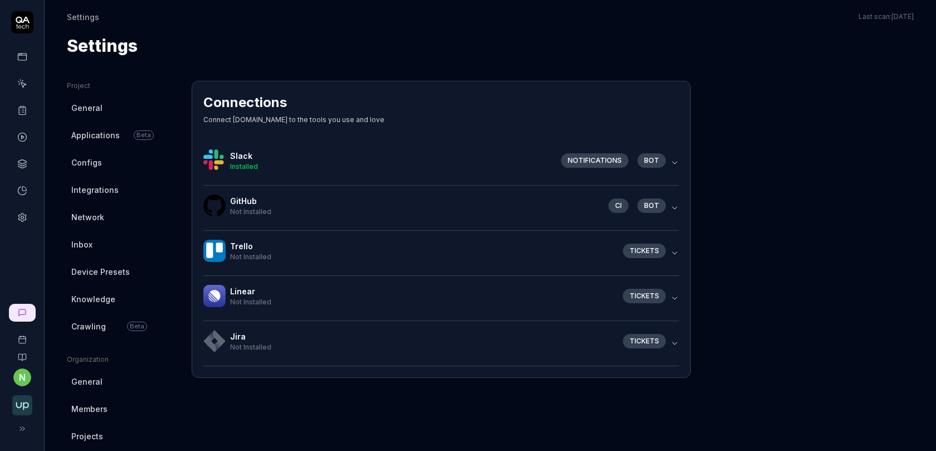
click at [586, 160] on div "Notifications" at bounding box center [594, 160] width 67 height 14
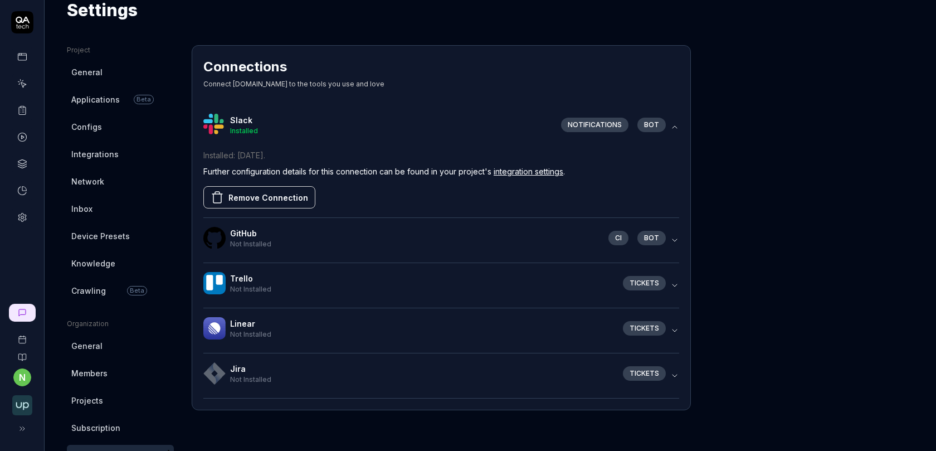
scroll to position [65, 0]
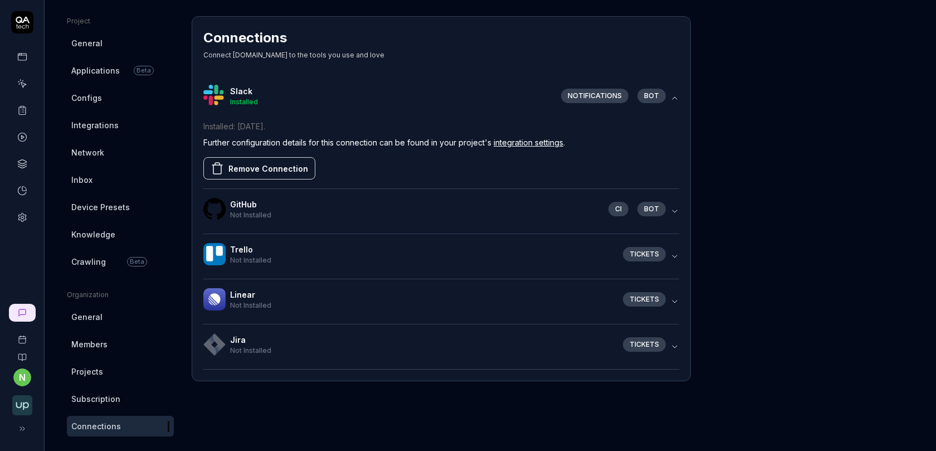
click at [476, 218] on div "GitHub Not Installed CI bot" at bounding box center [436, 211] width 467 height 27
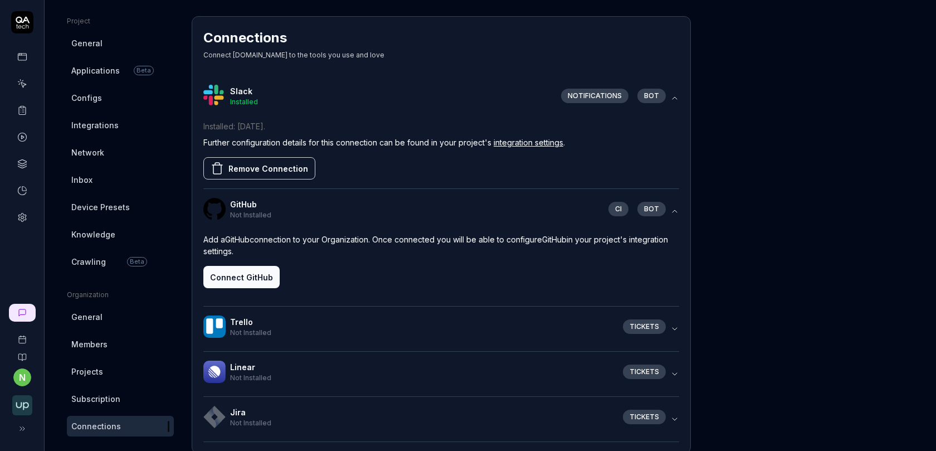
click at [755, 277] on div "Project General Applications Beta Configs Integrations Network Inbox Device Pre…" at bounding box center [490, 294] width 847 height 557
